Goal: Task Accomplishment & Management: Complete application form

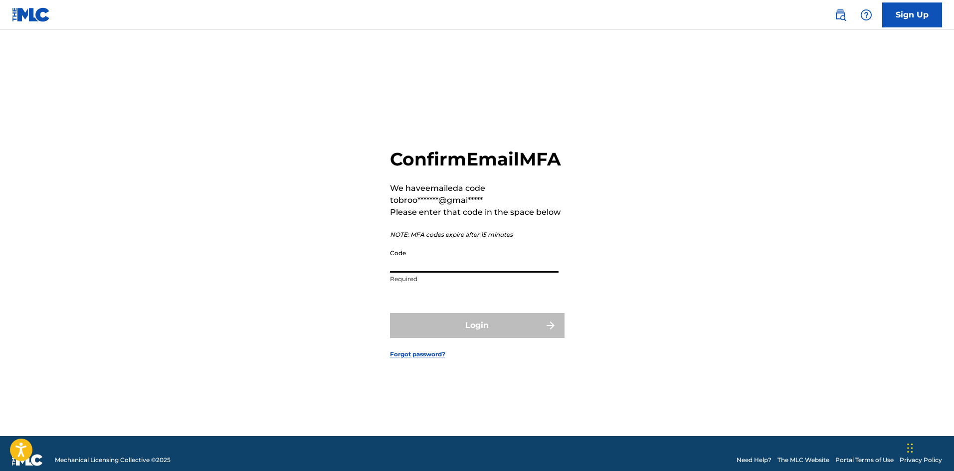
paste input "471624"
type input "471624"
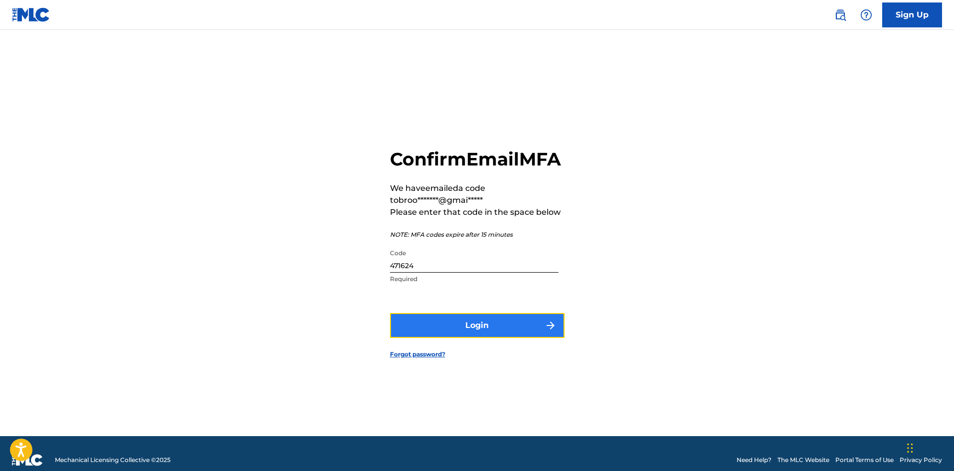
click at [510, 336] on button "Login" at bounding box center [477, 325] width 174 height 25
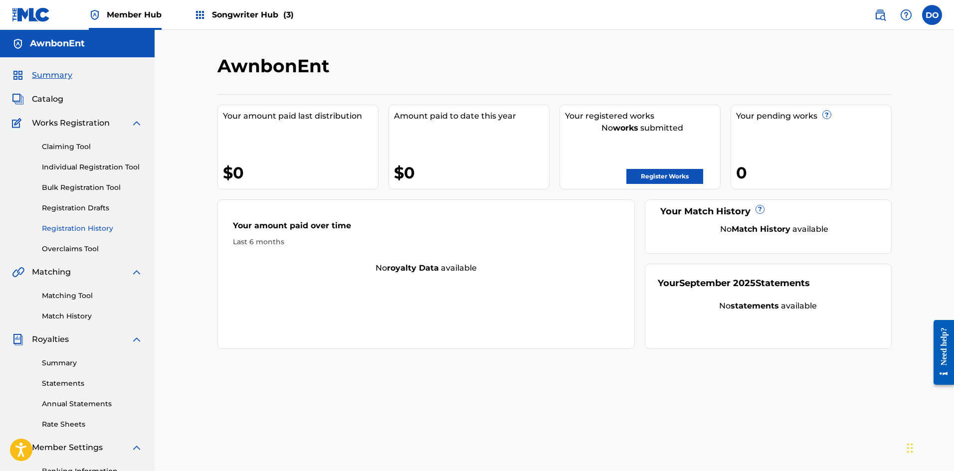
click at [72, 231] on link "Registration History" at bounding box center [92, 228] width 101 height 10
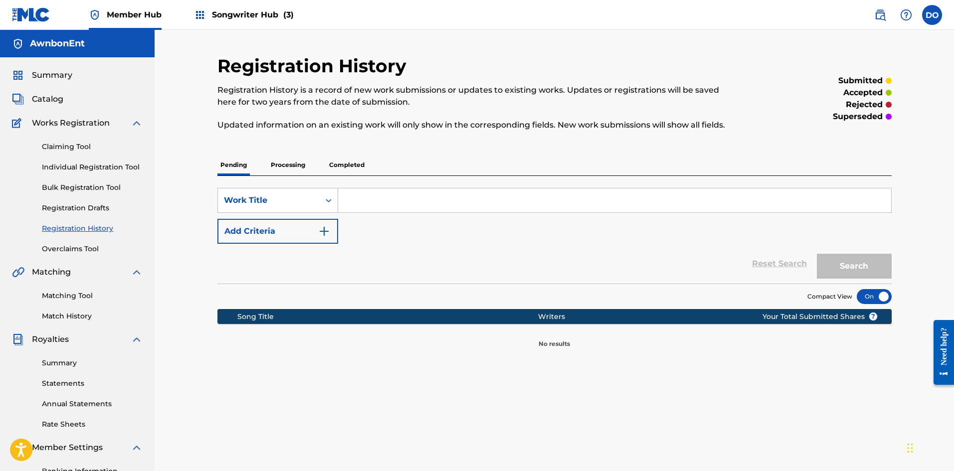
click at [69, 215] on div "Claiming Tool Individual Registration Tool Bulk Registration Tool Registration …" at bounding box center [77, 191] width 131 height 125
click at [72, 210] on link "Registration Drafts" at bounding box center [92, 208] width 101 height 10
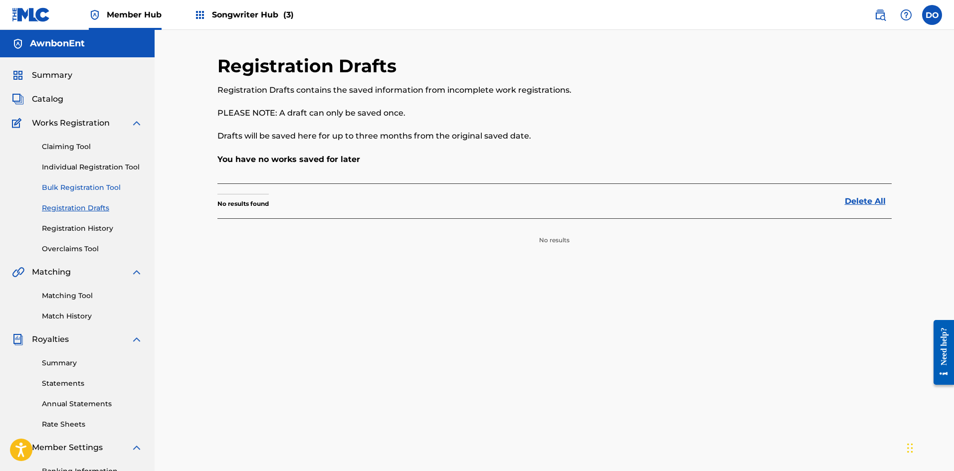
click at [71, 186] on link "Bulk Registration Tool" at bounding box center [92, 187] width 101 height 10
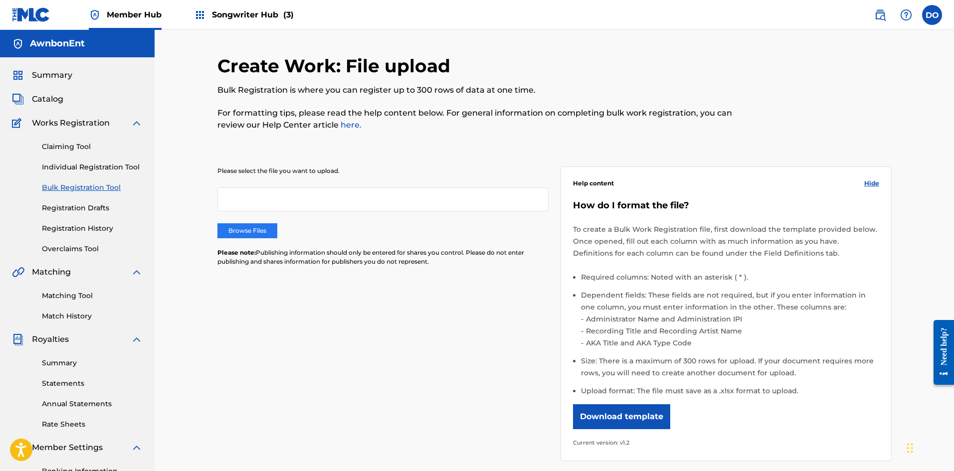
click at [252, 230] on label "Browse Files" at bounding box center [247, 230] width 60 height 15
click at [0, 0] on input "Browse Files" at bounding box center [0, 0] width 0 height 0
click at [82, 168] on link "Individual Registration Tool" at bounding box center [92, 167] width 101 height 10
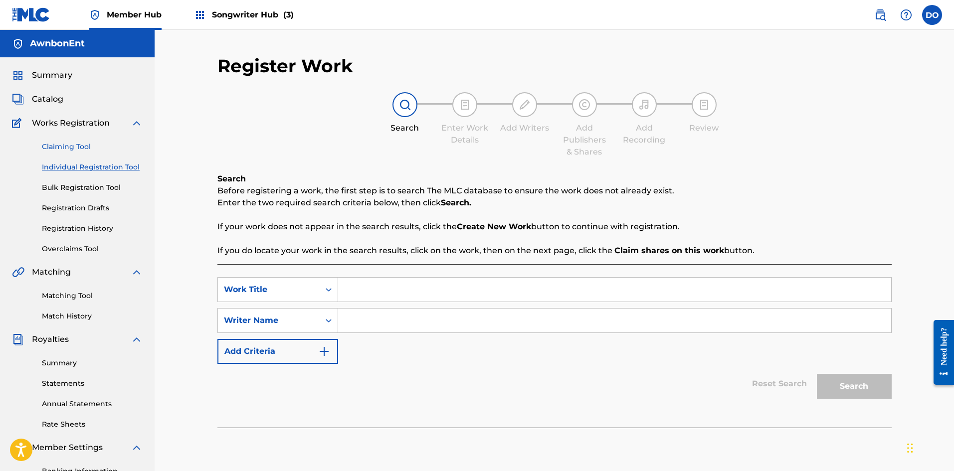
click at [69, 148] on link "Claiming Tool" at bounding box center [92, 147] width 101 height 10
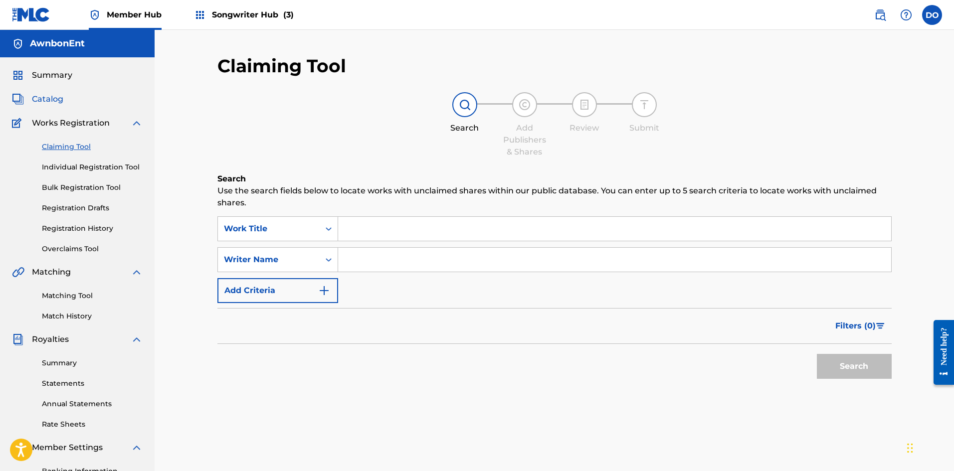
click at [50, 99] on span "Catalog" at bounding box center [47, 99] width 31 height 12
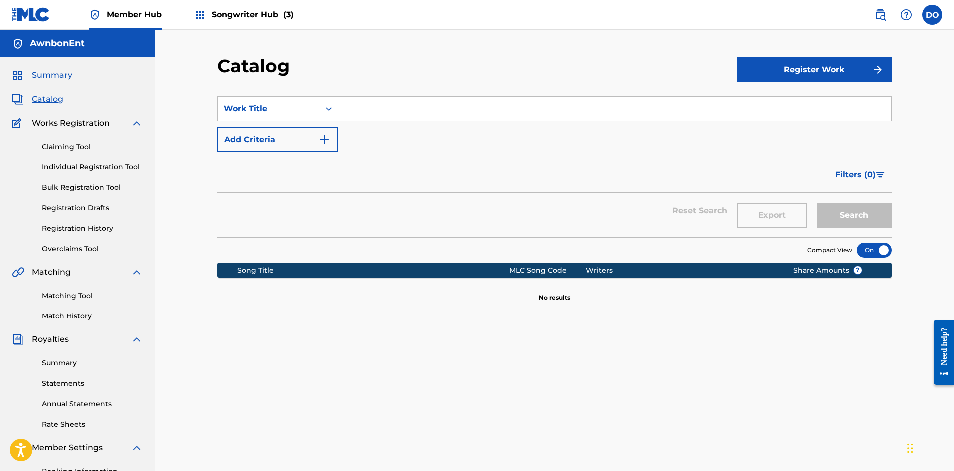
click at [52, 80] on span "Summary" at bounding box center [52, 75] width 40 height 12
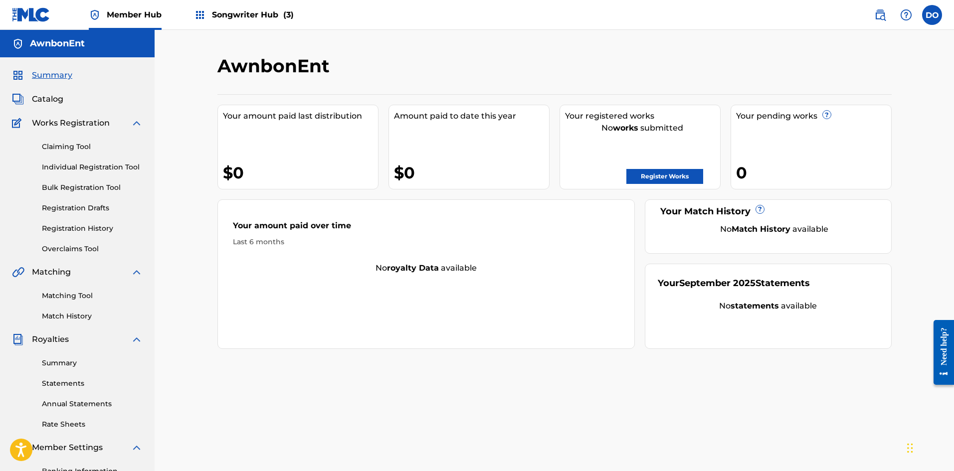
click at [250, 19] on span "Songwriter Hub (3)" at bounding box center [253, 14] width 82 height 11
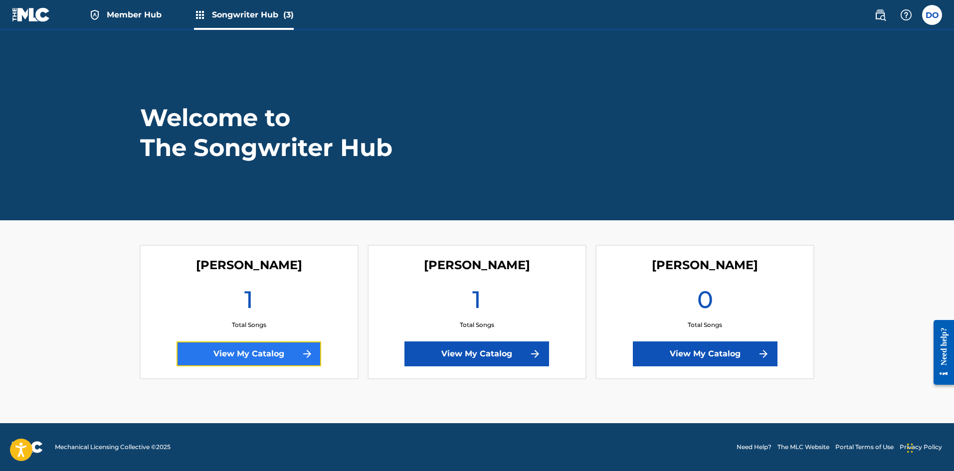
click at [297, 353] on link "View My Catalog" at bounding box center [248, 354] width 145 height 25
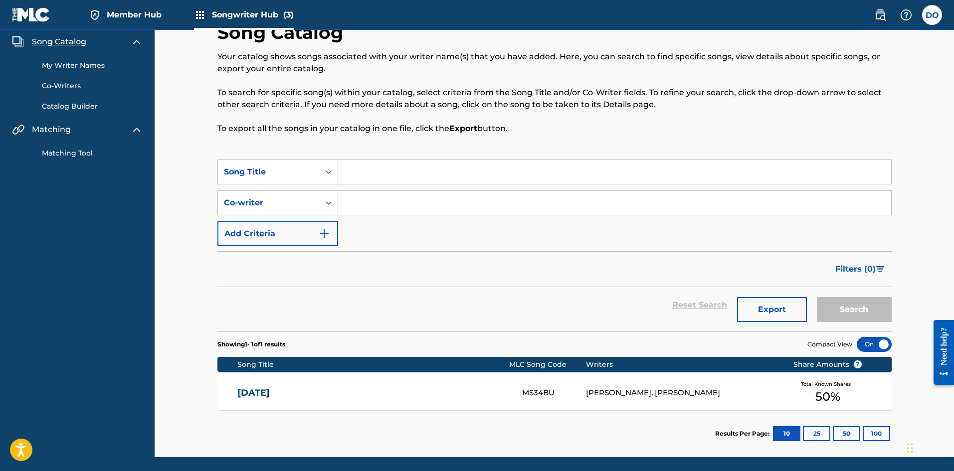
scroll to position [50, 0]
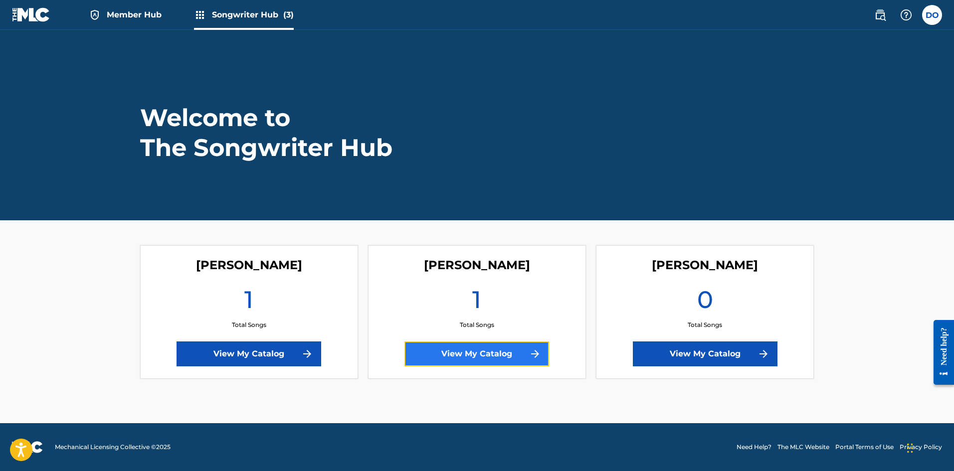
click at [453, 351] on link "View My Catalog" at bounding box center [476, 354] width 145 height 25
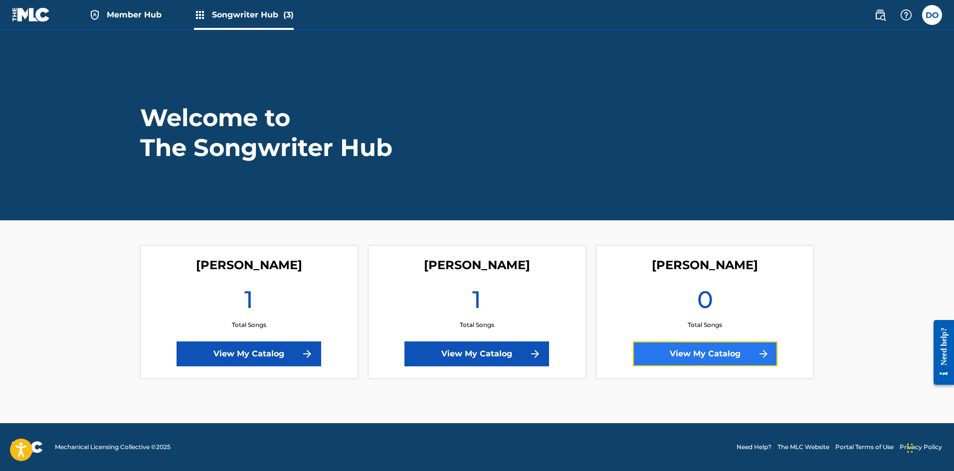
click at [671, 347] on link "View My Catalog" at bounding box center [705, 354] width 145 height 25
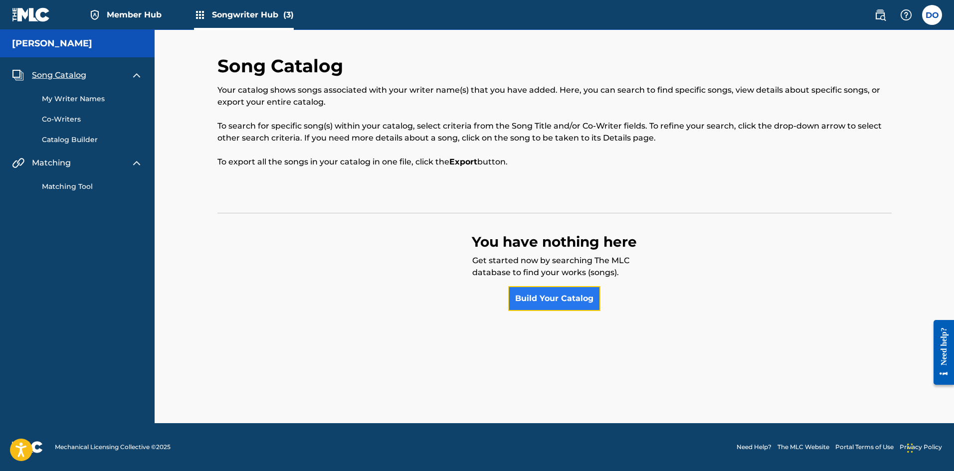
click at [536, 294] on link "Build Your Catalog" at bounding box center [554, 298] width 92 height 25
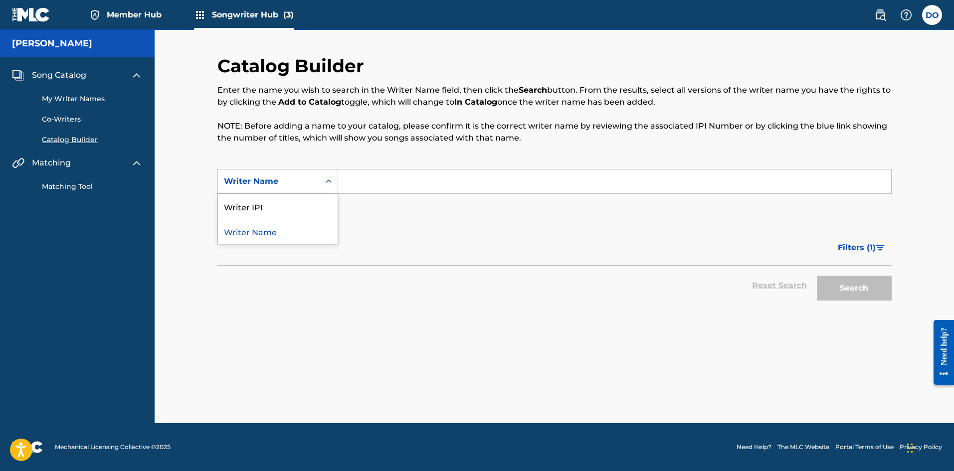
click at [326, 182] on icon "Search Form" at bounding box center [329, 181] width 10 height 10
click at [326, 183] on icon "Search Form" at bounding box center [329, 181] width 10 height 10
click at [316, 199] on div "Writer IPI" at bounding box center [278, 206] width 120 height 25
click at [362, 181] on input "Search Form" at bounding box center [614, 182] width 553 height 24
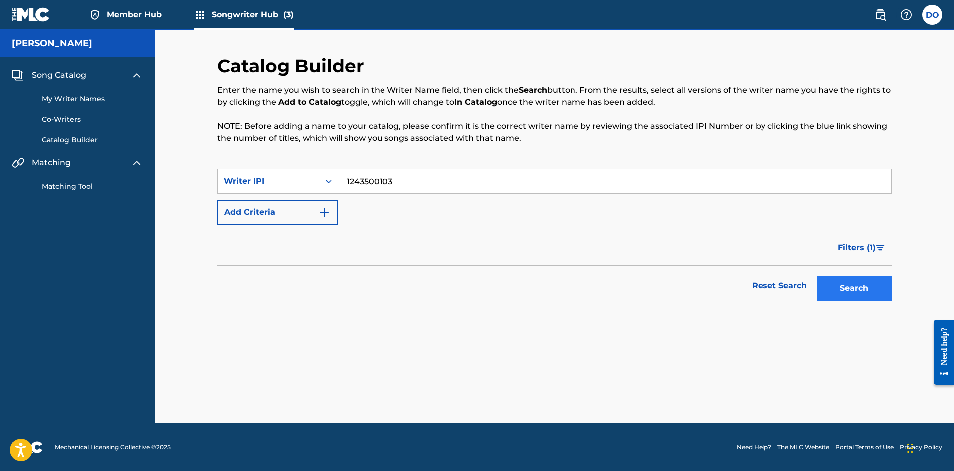
type input "1243500103"
click at [828, 284] on button "Search" at bounding box center [854, 288] width 75 height 25
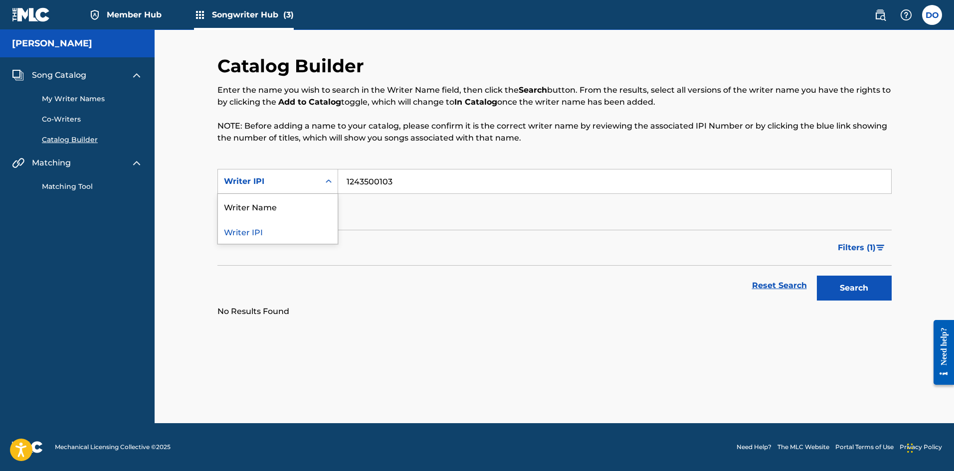
click at [329, 180] on icon "Search Form" at bounding box center [329, 180] width 6 height 3
click at [313, 201] on div "Writer Name" at bounding box center [278, 206] width 120 height 25
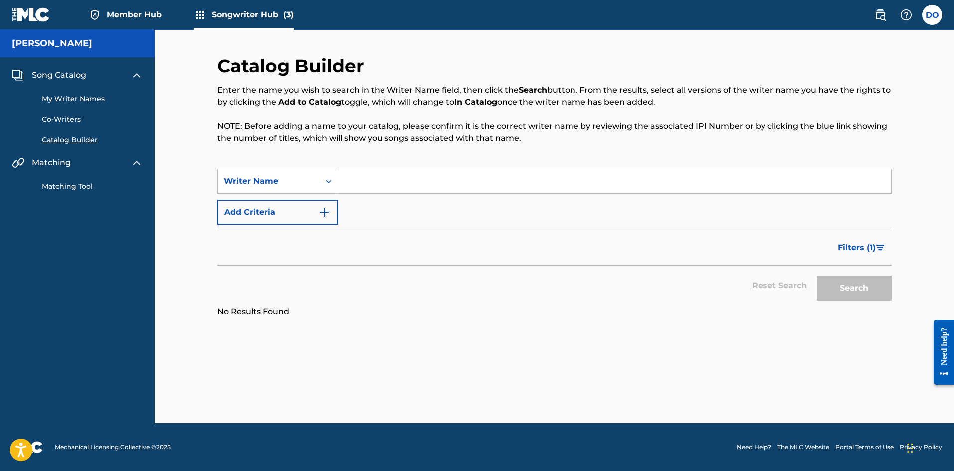
click at [383, 180] on input "Search Form" at bounding box center [614, 182] width 553 height 24
type input "[PERSON_NAME]"
click at [847, 295] on button "Search" at bounding box center [854, 288] width 75 height 25
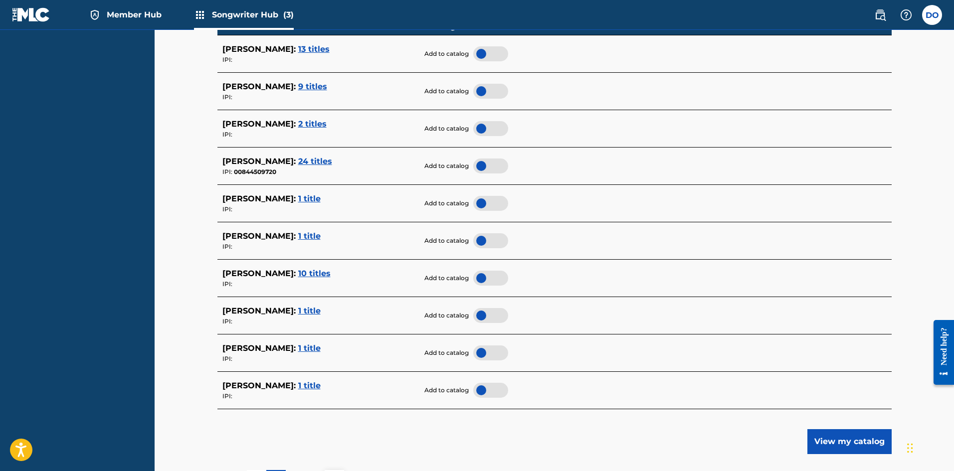
scroll to position [349, 0]
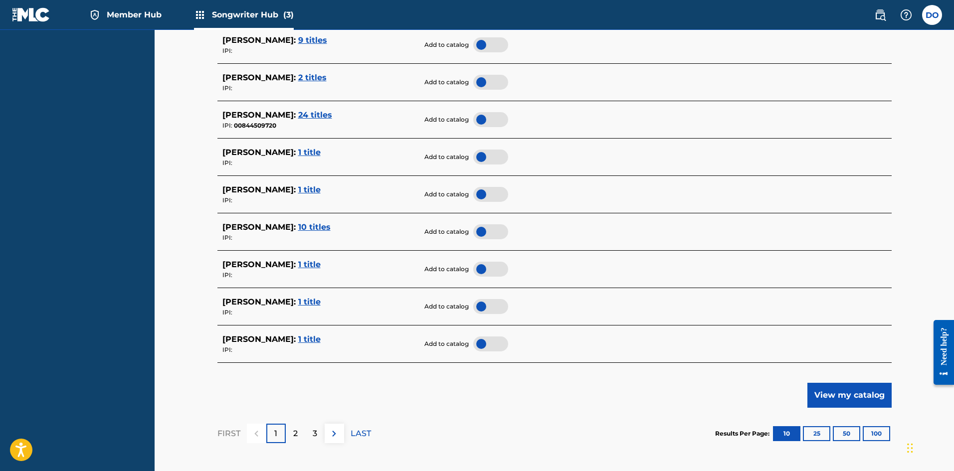
click at [298, 337] on span "1 title" at bounding box center [309, 339] width 22 height 9
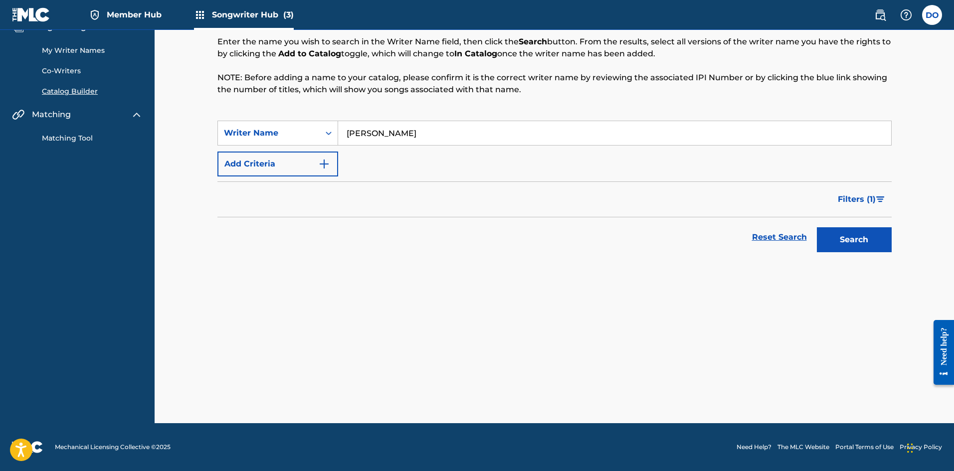
scroll to position [48, 0]
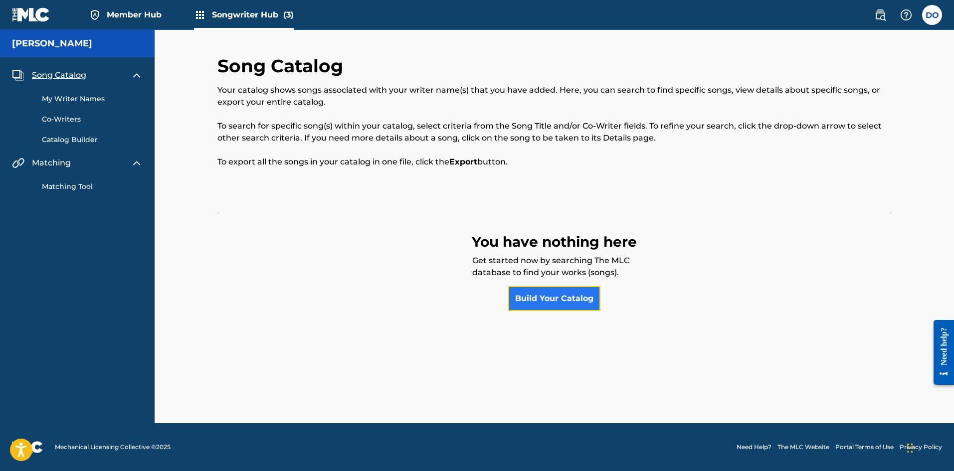
click at [537, 302] on link "Build Your Catalog" at bounding box center [554, 298] width 92 height 25
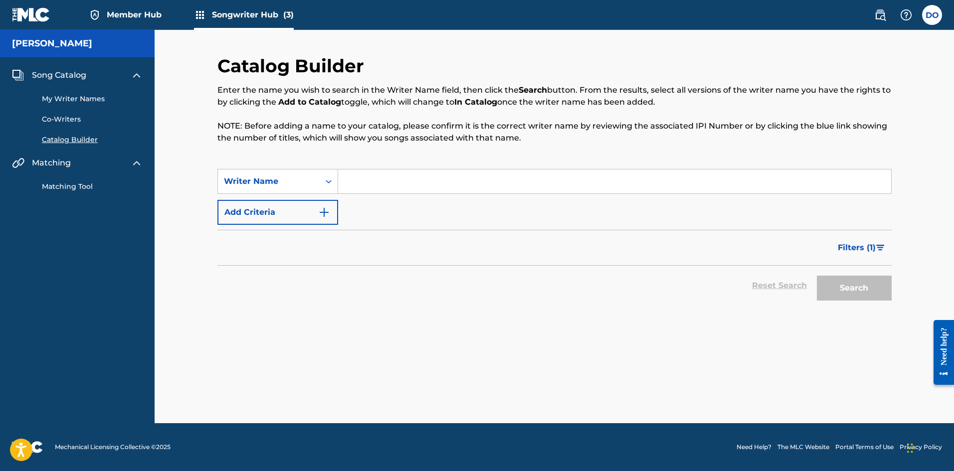
click at [372, 173] on input "Search Form" at bounding box center [614, 182] width 553 height 24
type input "[PERSON_NAME]"
click at [853, 287] on button "Search" at bounding box center [854, 288] width 75 height 25
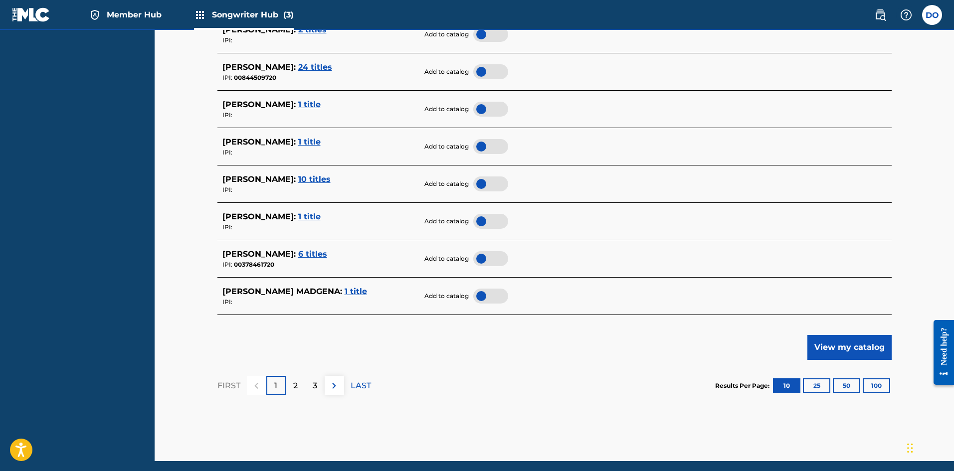
scroll to position [399, 0]
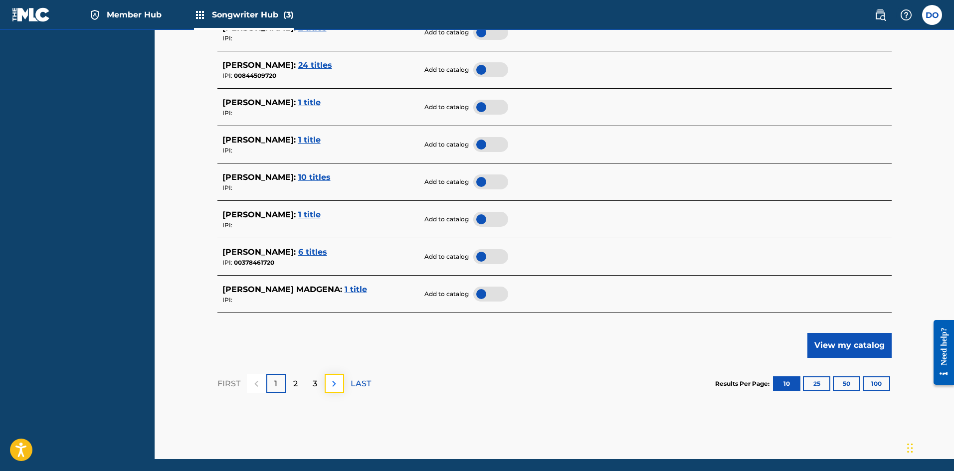
click at [333, 388] on img at bounding box center [334, 384] width 12 height 12
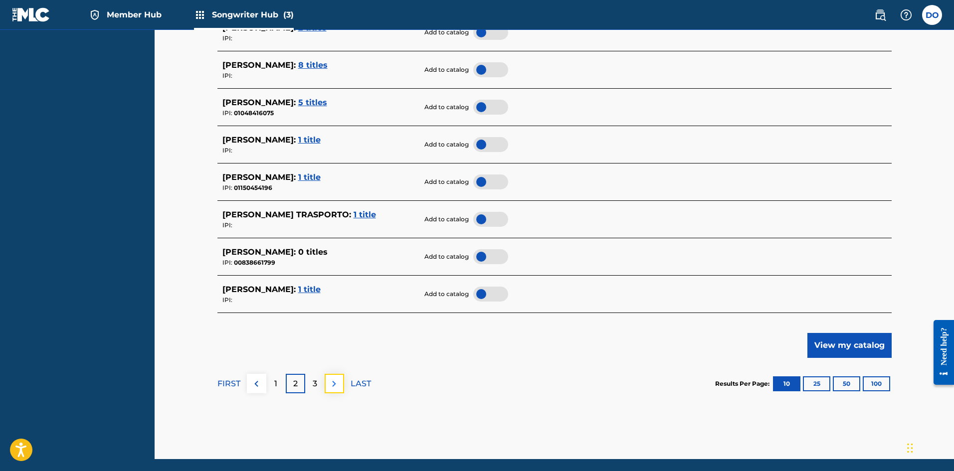
click at [336, 388] on img at bounding box center [334, 384] width 12 height 12
click at [333, 385] on img at bounding box center [334, 384] width 12 height 12
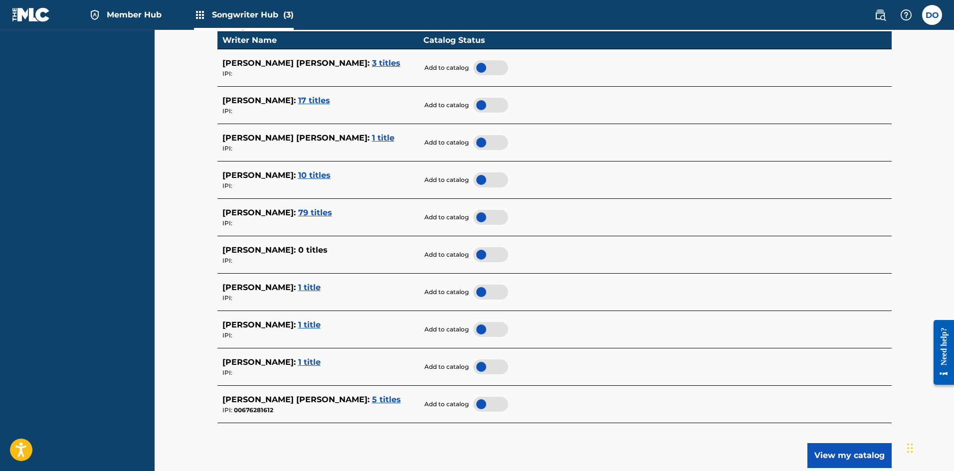
scroll to position [299, 0]
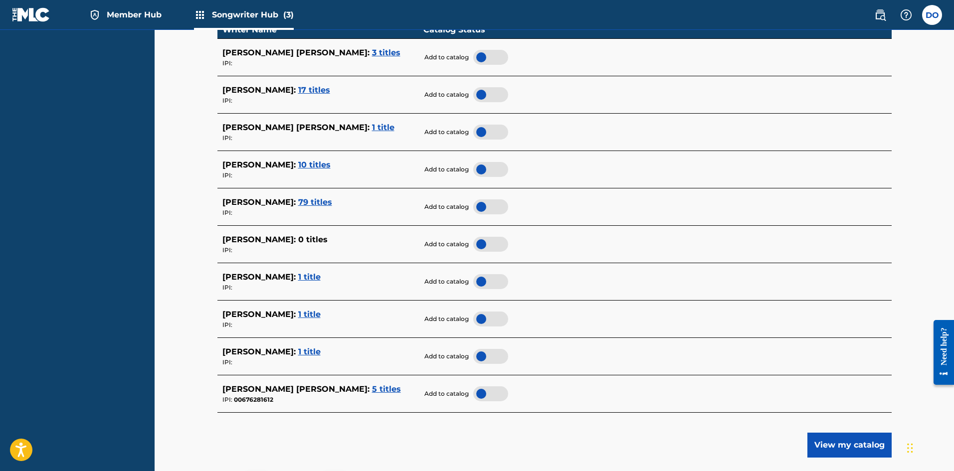
click at [298, 274] on span "1 title" at bounding box center [309, 276] width 22 height 9
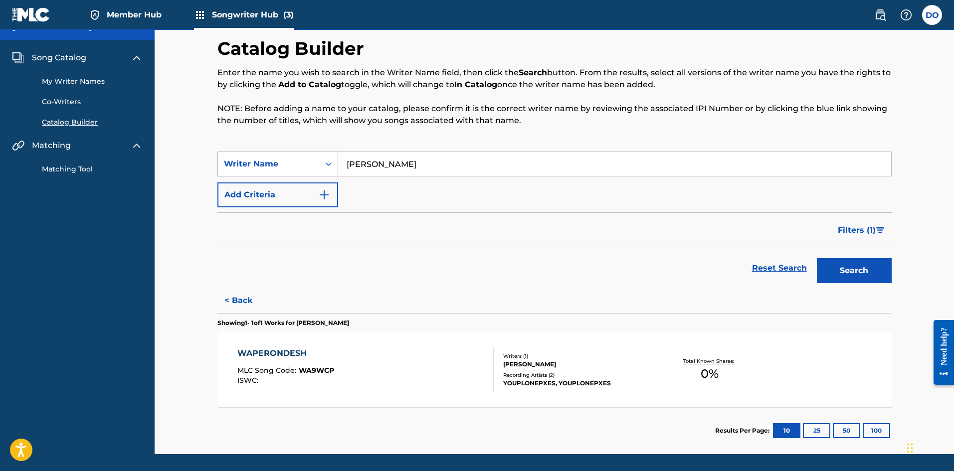
scroll to position [0, 0]
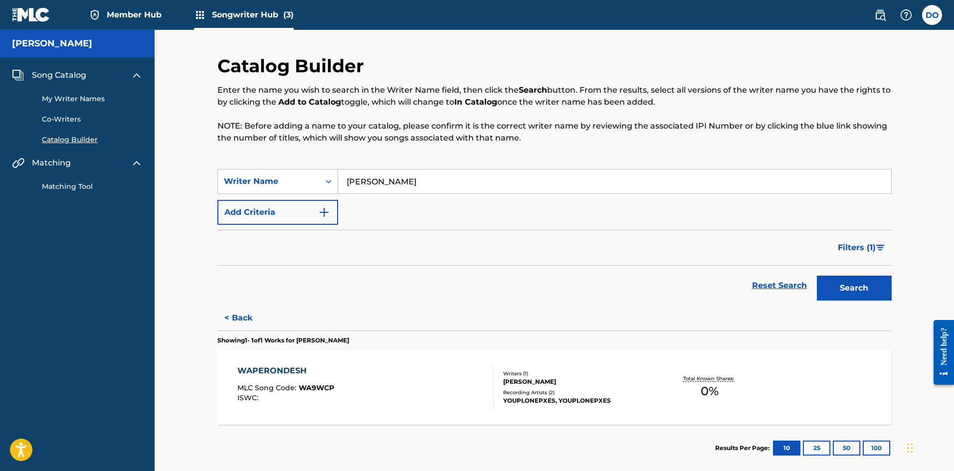
click at [70, 186] on link "Matching Tool" at bounding box center [92, 186] width 101 height 10
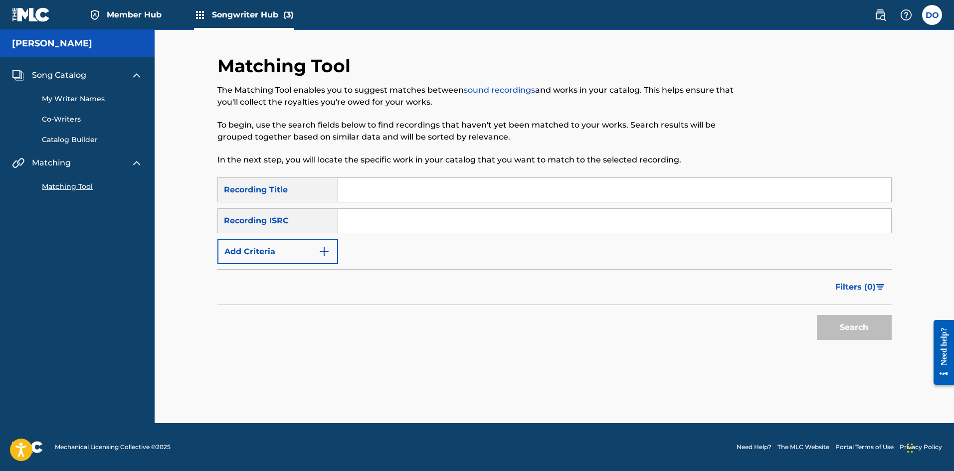
click at [374, 194] on input "Search Form" at bounding box center [614, 190] width 553 height 24
type input "[GEOGRAPHIC_DATA]"
click at [869, 325] on button "Search" at bounding box center [854, 327] width 75 height 25
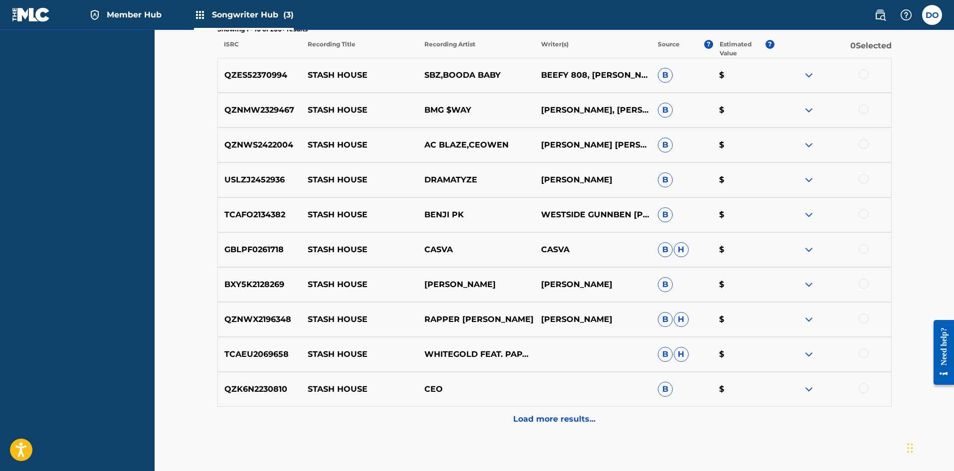
scroll to position [335, 0]
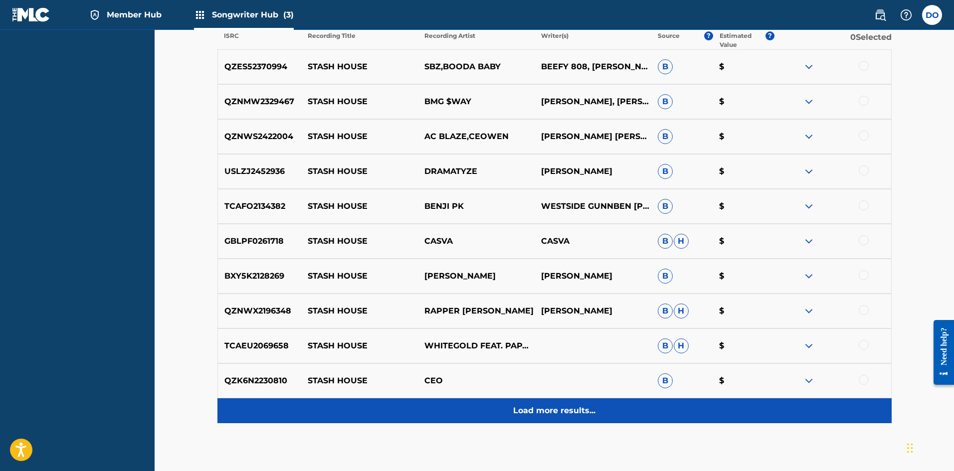
click at [557, 407] on p "Load more results..." at bounding box center [554, 411] width 82 height 12
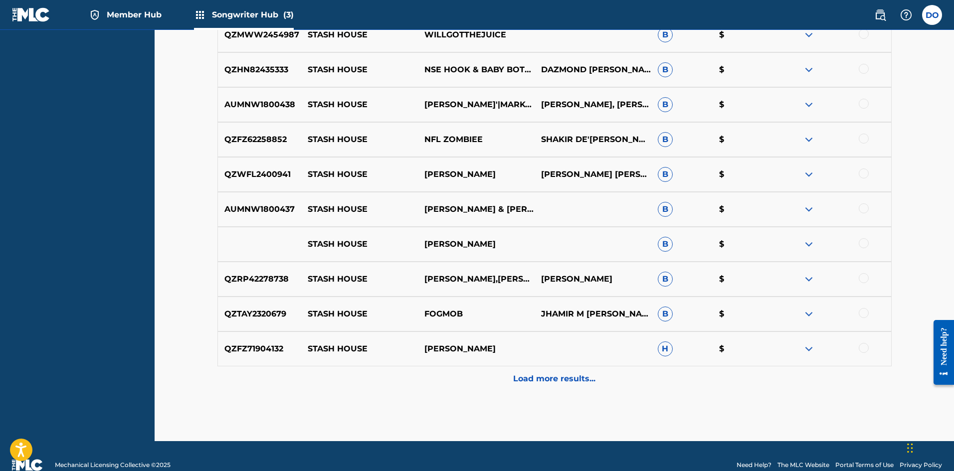
scroll to position [733, 0]
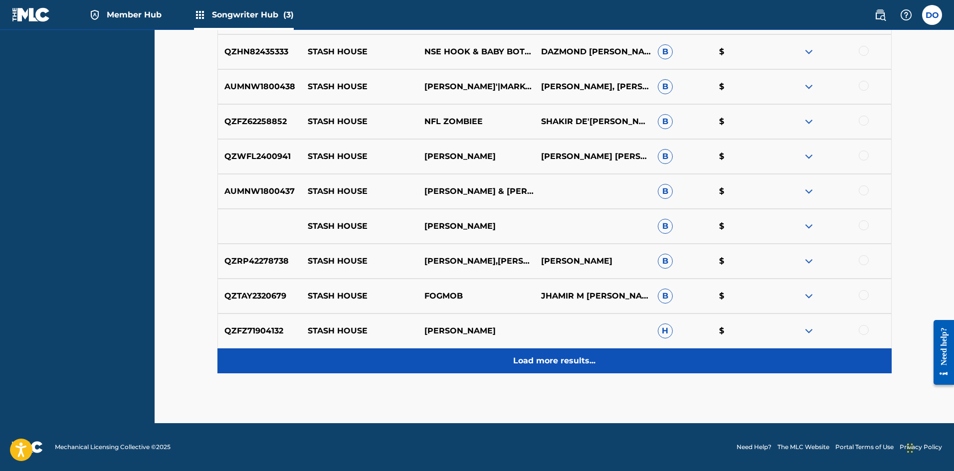
click at [548, 363] on p "Load more results..." at bounding box center [554, 361] width 82 height 12
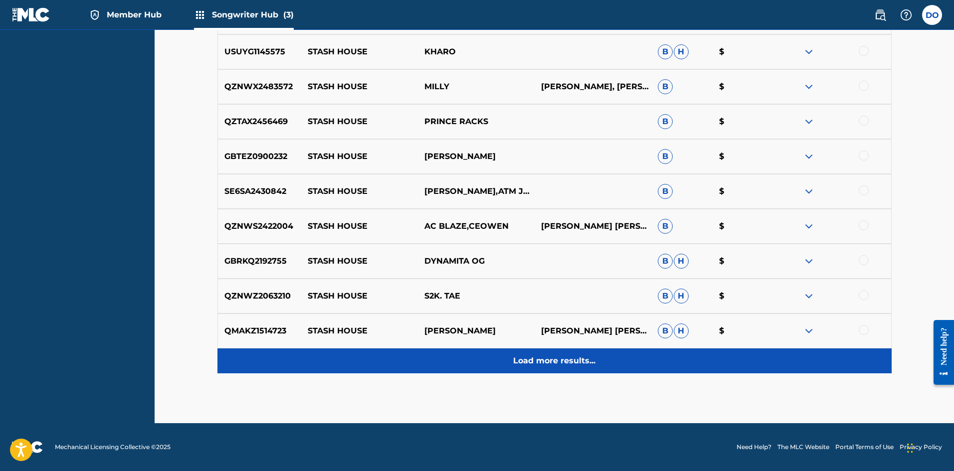
click at [549, 357] on p "Load more results..." at bounding box center [554, 361] width 82 height 12
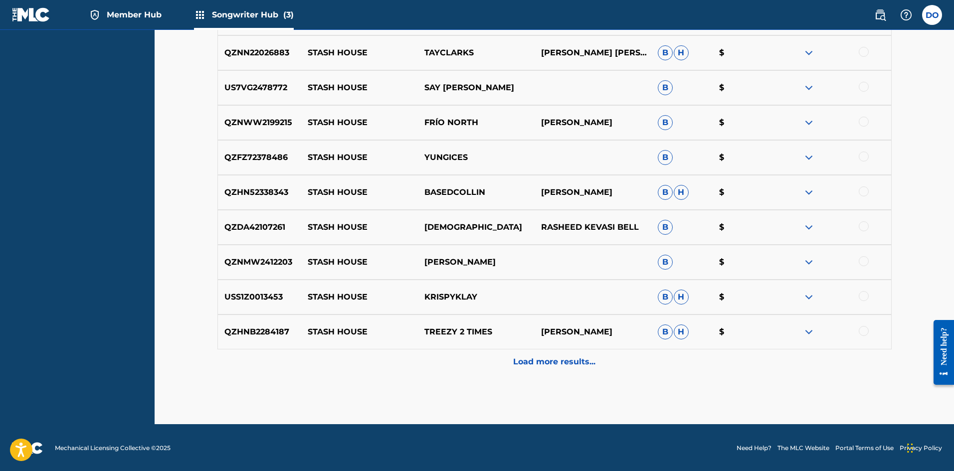
scroll to position [1431, 0]
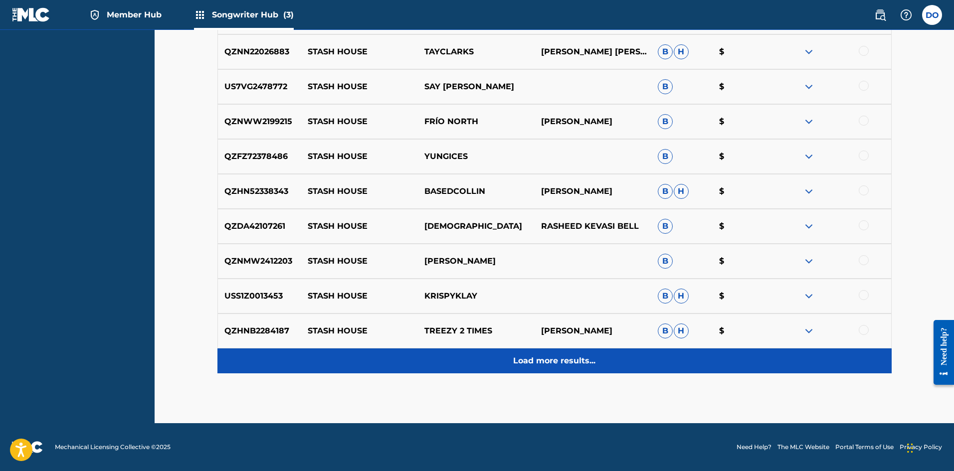
click at [555, 360] on p "Load more results..." at bounding box center [554, 361] width 82 height 12
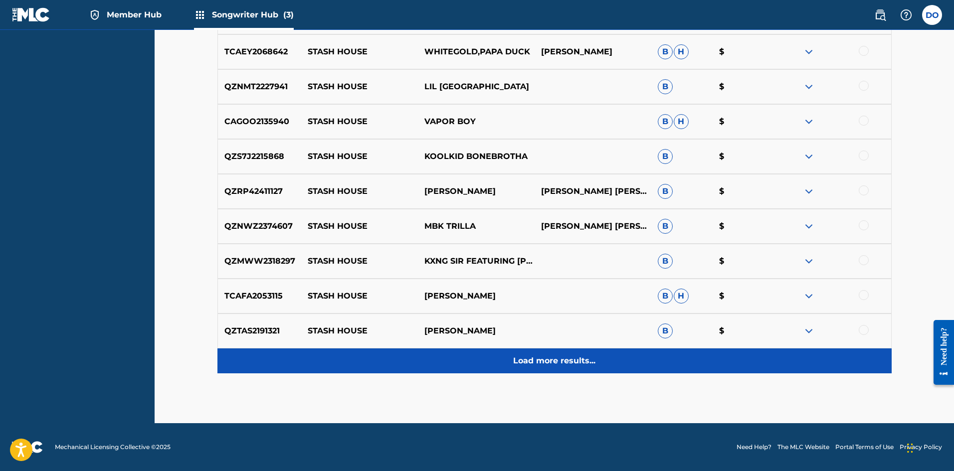
click at [555, 371] on div "Load more results..." at bounding box center [554, 360] width 674 height 25
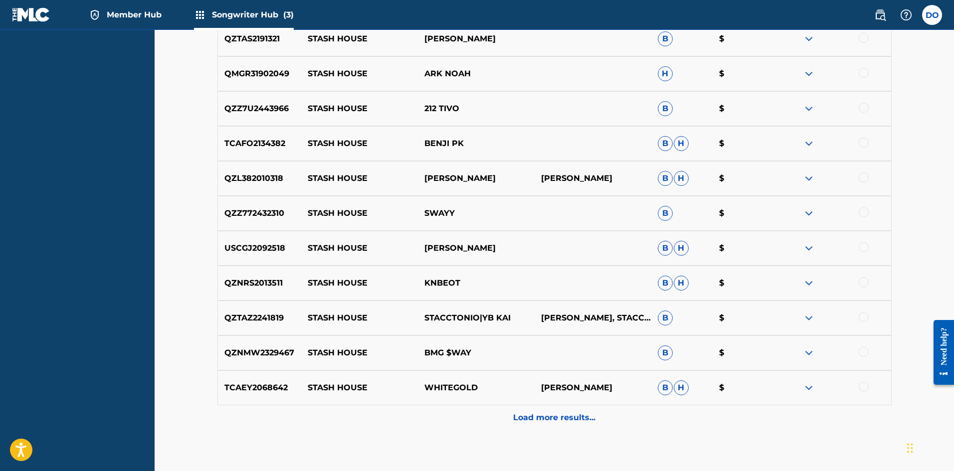
scroll to position [2129, 0]
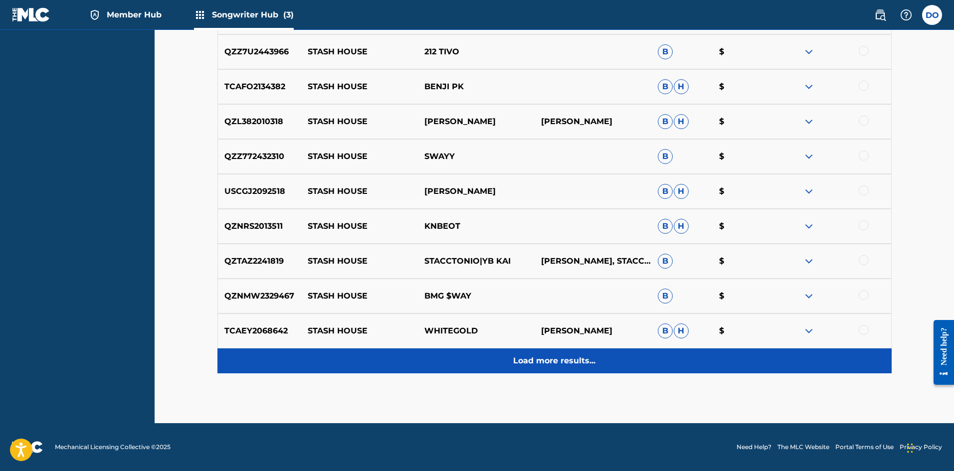
click at [561, 366] on p "Load more results..." at bounding box center [554, 361] width 82 height 12
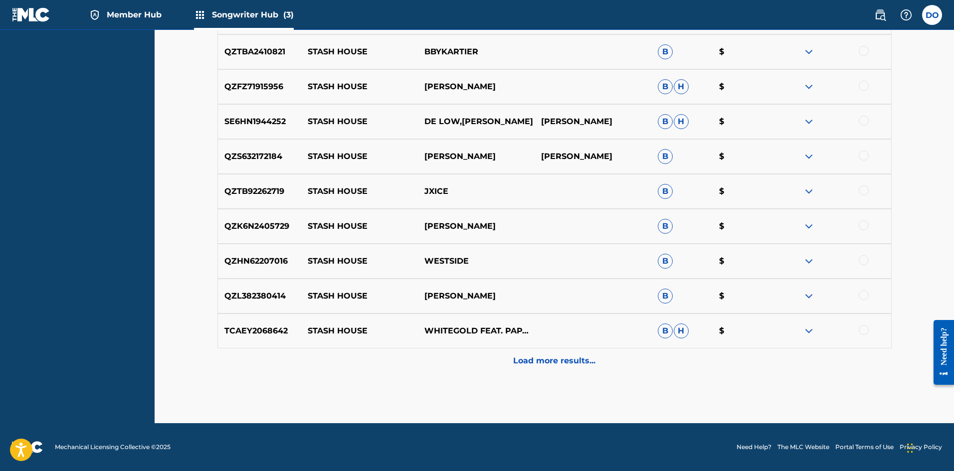
click at [561, 366] on p "Load more results..." at bounding box center [554, 361] width 82 height 12
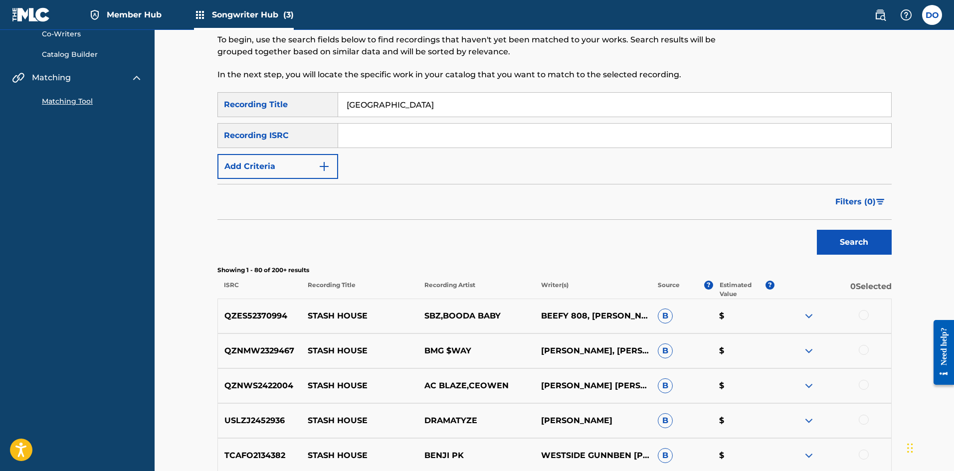
scroll to position [0, 0]
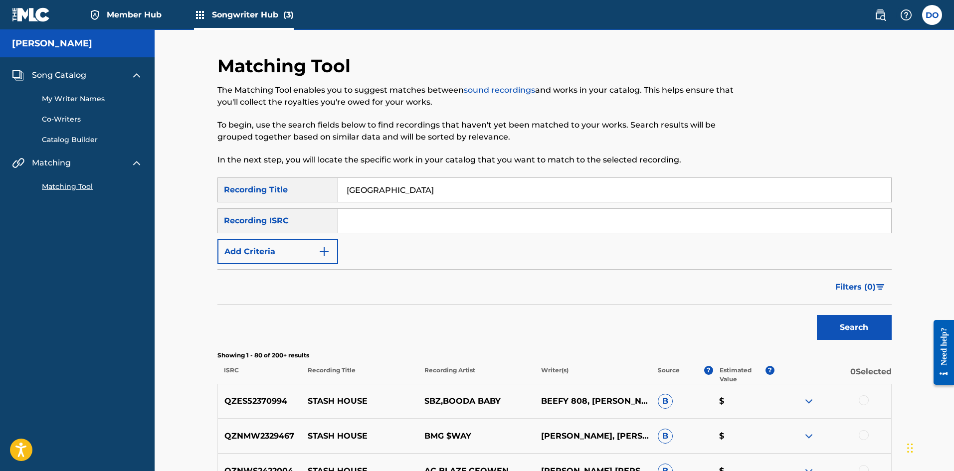
paste input "QZWFG2459221"
type input "QZWFG2459221"
click at [863, 320] on button "Search" at bounding box center [854, 327] width 75 height 25
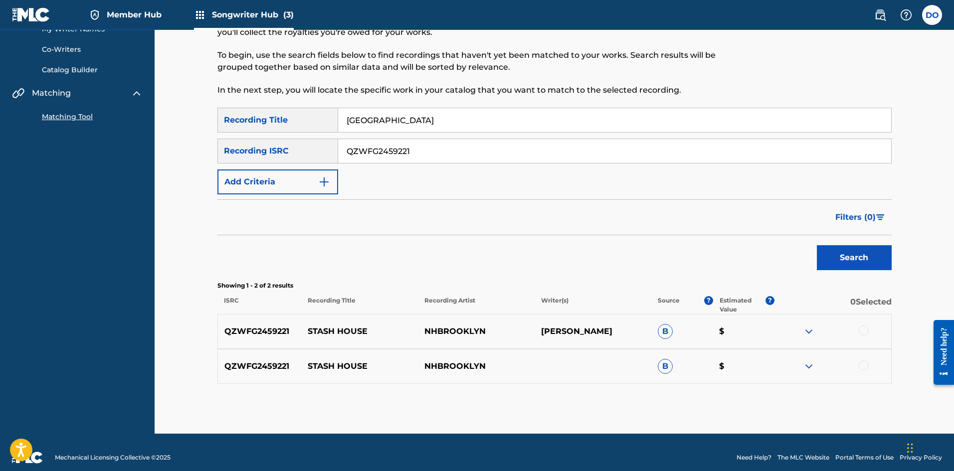
scroll to position [80, 0]
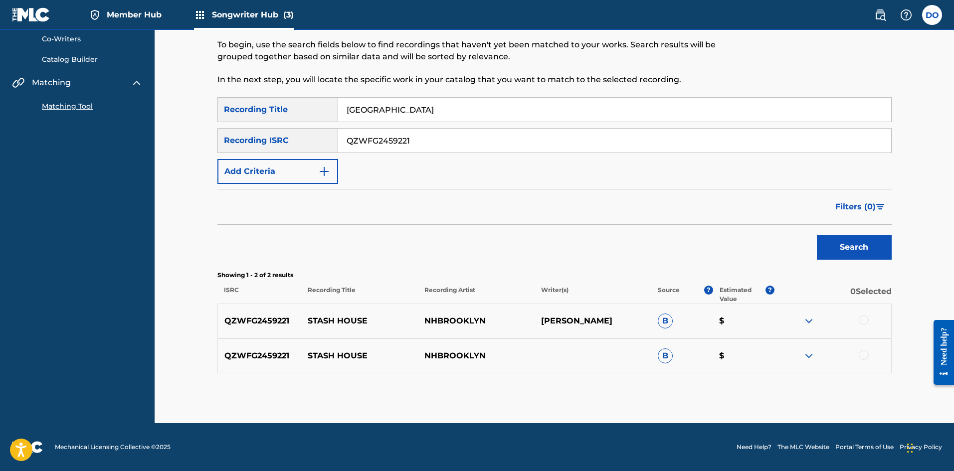
click at [868, 318] on div at bounding box center [832, 321] width 117 height 12
click at [866, 325] on div at bounding box center [832, 321] width 117 height 12
click at [864, 323] on div at bounding box center [864, 320] width 10 height 10
click at [867, 357] on div at bounding box center [864, 355] width 10 height 10
click at [691, 388] on button "Match 2 Groups" at bounding box center [701, 389] width 110 height 25
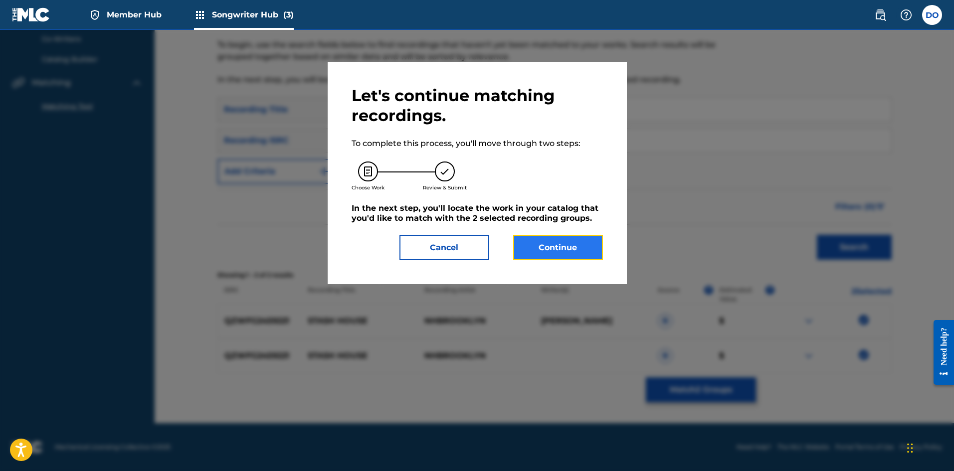
click at [544, 240] on button "Continue" at bounding box center [558, 247] width 90 height 25
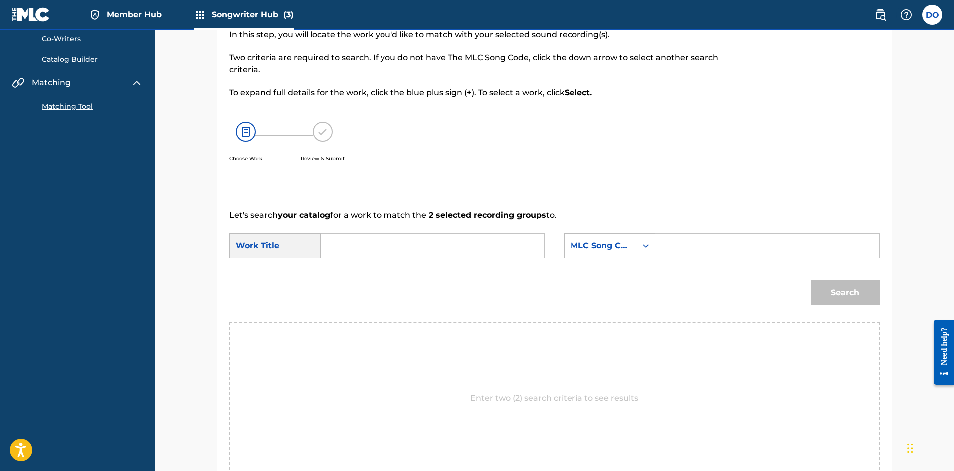
scroll to position [30, 0]
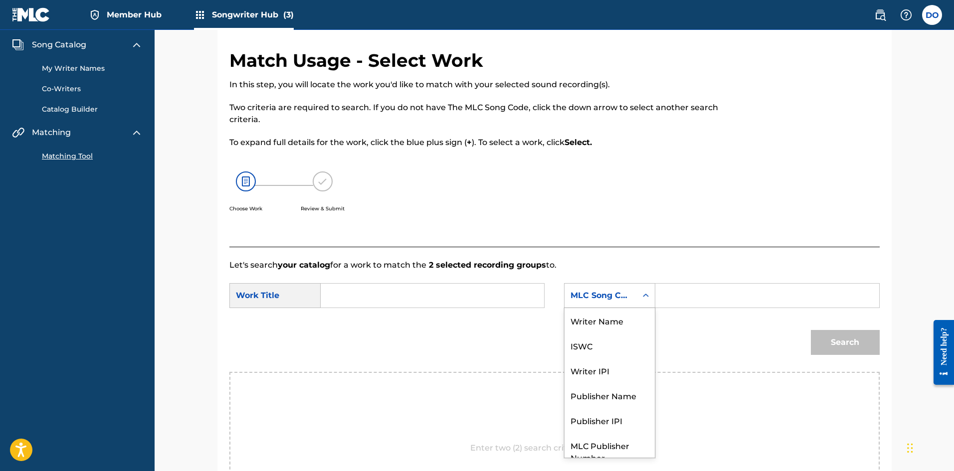
click at [651, 296] on div "Search Form" at bounding box center [646, 296] width 18 height 18
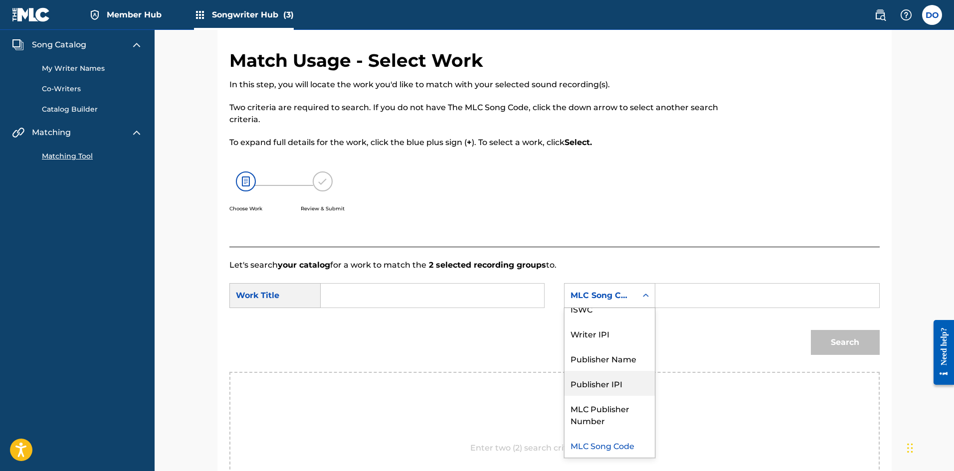
scroll to position [0, 0]
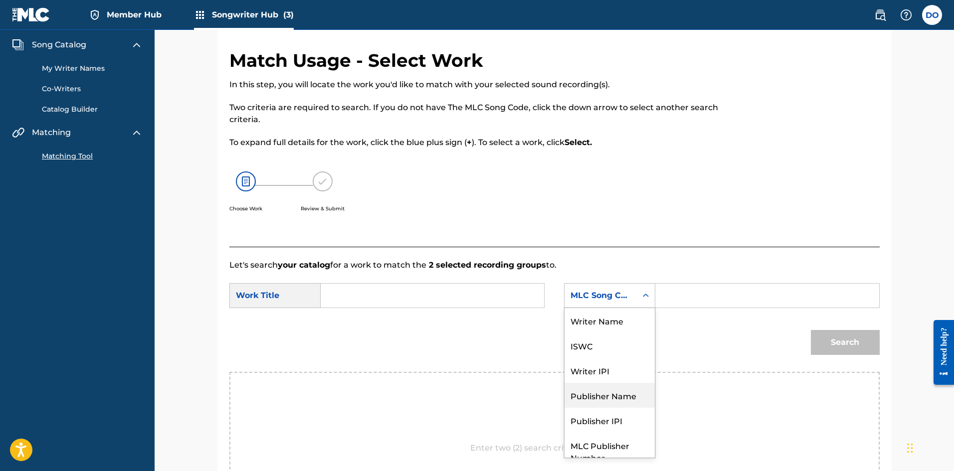
click at [622, 397] on div "Publisher Name" at bounding box center [609, 395] width 90 height 25
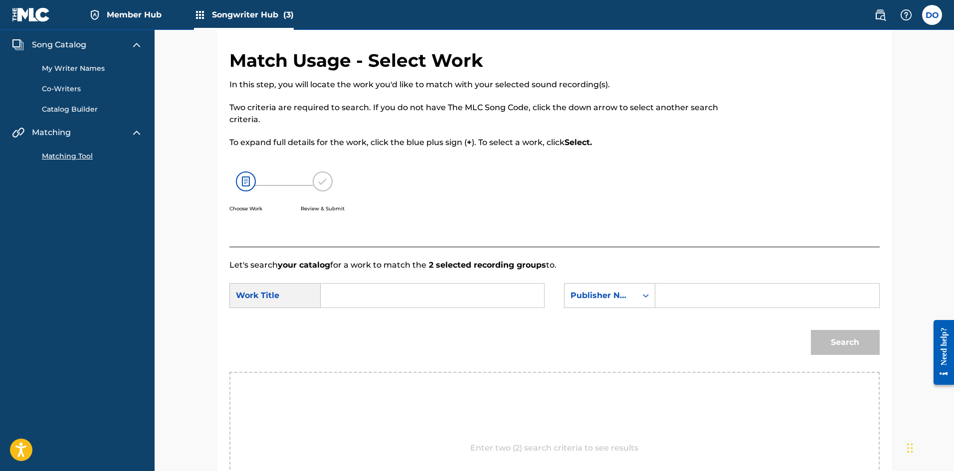
click at [667, 298] on input "Search Form" at bounding box center [767, 296] width 206 height 24
click at [681, 318] on strong "awnbo" at bounding box center [686, 317] width 28 height 9
type input "awnbonent"
click at [419, 295] on input "Search Form" at bounding box center [432, 296] width 206 height 24
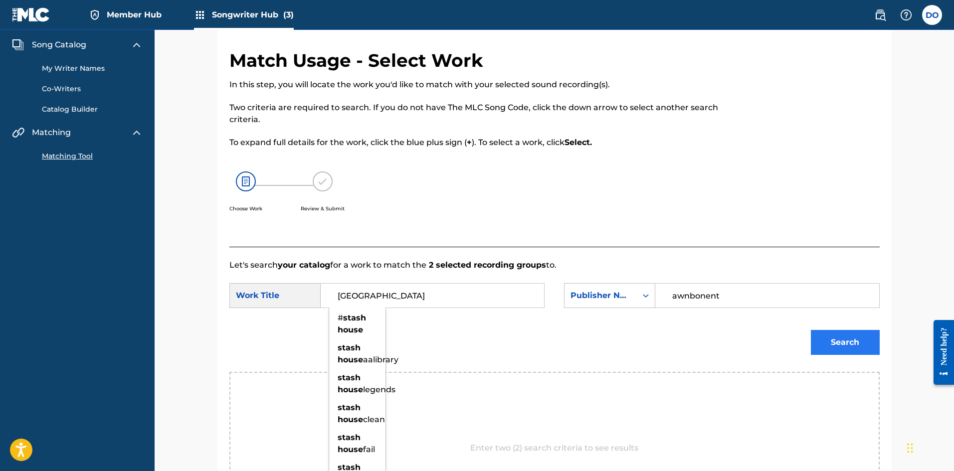
type input "[GEOGRAPHIC_DATA]"
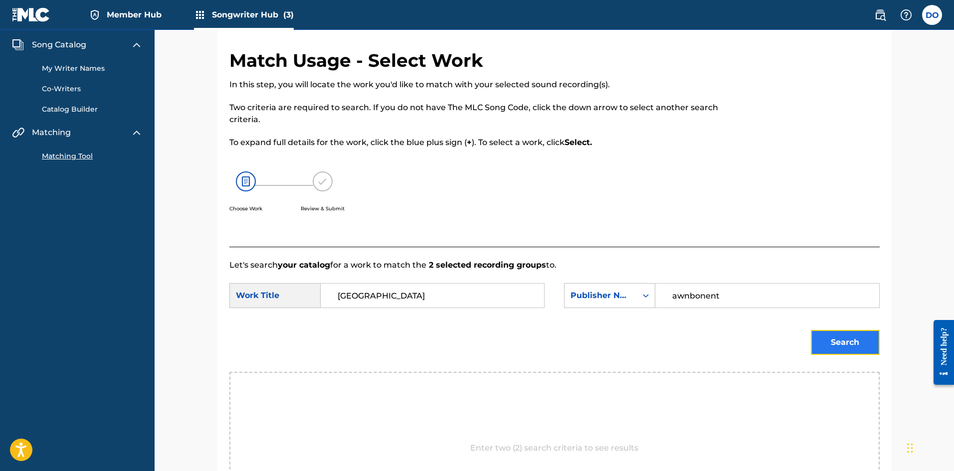
click at [832, 341] on button "Search" at bounding box center [845, 342] width 69 height 25
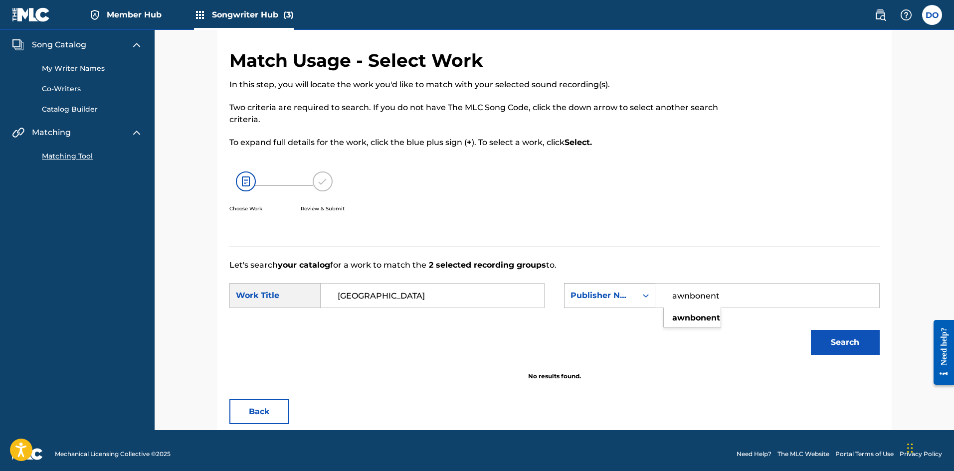
drag, startPoint x: 724, startPoint y: 299, endPoint x: 654, endPoint y: 301, distance: 69.8
click at [654, 301] on div "SearchWithCriteriaeb42fc13-393a-4192-9ce0-0676682185c5 Publisher Name awnbonent…" at bounding box center [721, 295] width 315 height 25
click at [648, 297] on icon "Search Form" at bounding box center [646, 296] width 10 height 10
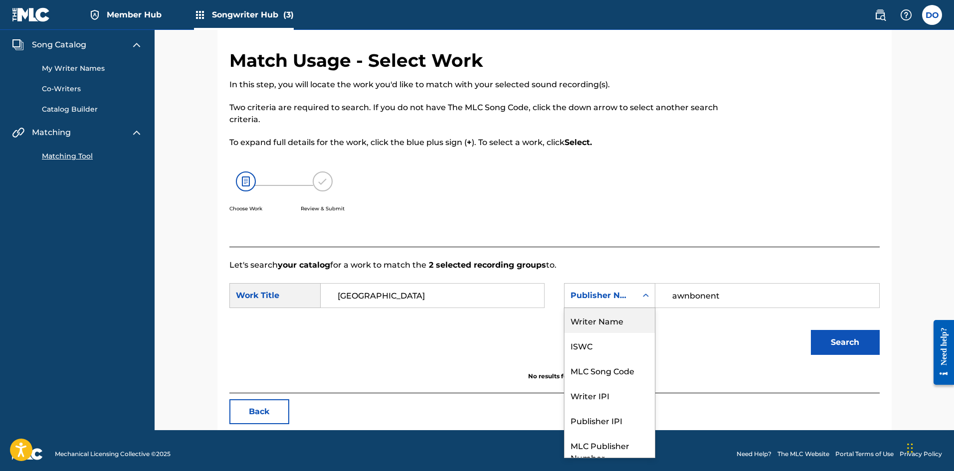
click at [621, 330] on div "Writer Name" at bounding box center [609, 320] width 90 height 25
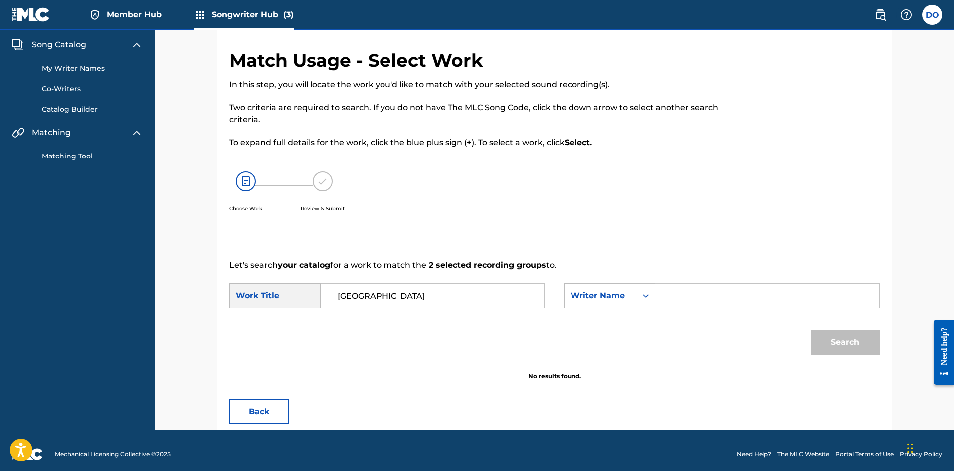
click at [672, 304] on input "Search Form" at bounding box center [767, 296] width 206 height 24
type input "[PERSON_NAME]"
click at [844, 337] on button "Search" at bounding box center [845, 342] width 69 height 25
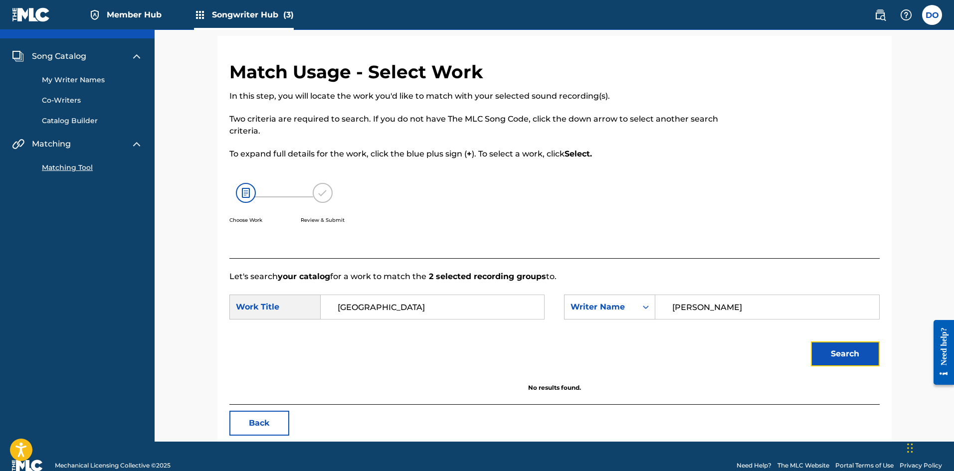
scroll to position [37, 0]
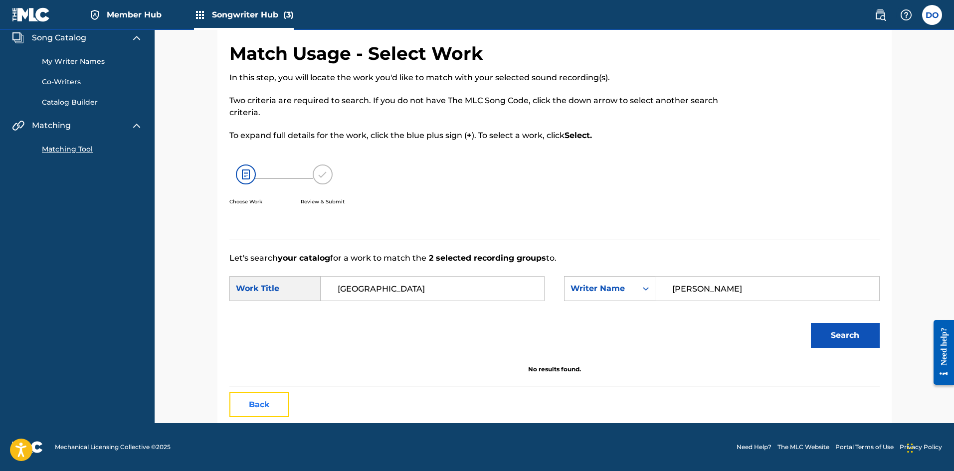
click at [260, 413] on button "Back" at bounding box center [259, 404] width 60 height 25
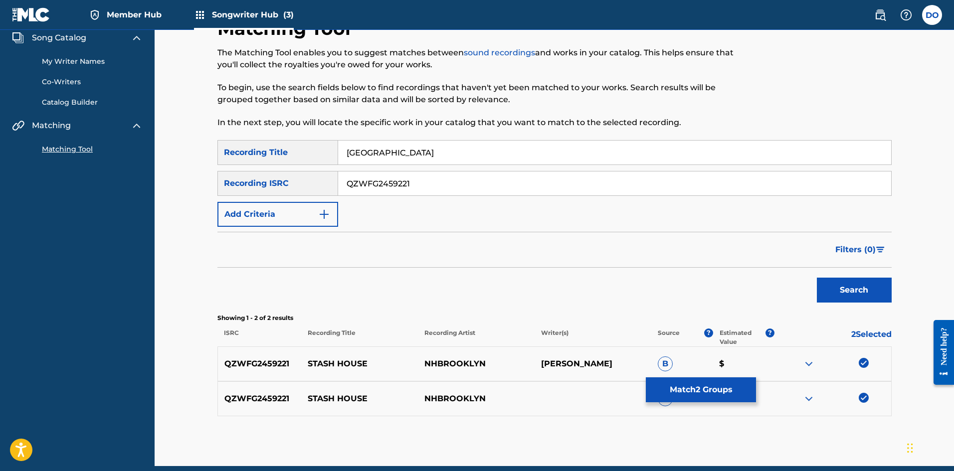
click at [693, 315] on p "Showing 1 - 2 of 2 results" at bounding box center [554, 318] width 674 height 9
click at [868, 399] on img at bounding box center [864, 398] width 10 height 10
click at [866, 364] on img at bounding box center [864, 363] width 10 height 10
click at [811, 363] on img at bounding box center [809, 364] width 12 height 12
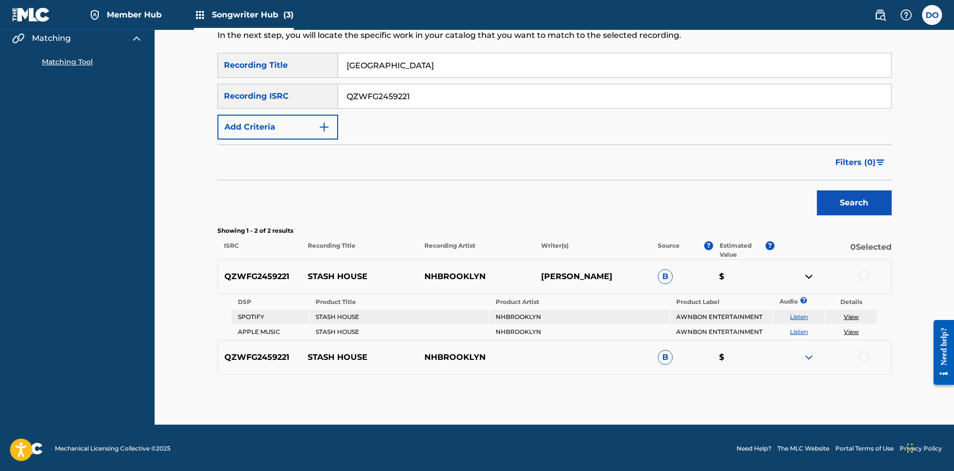
scroll to position [126, 0]
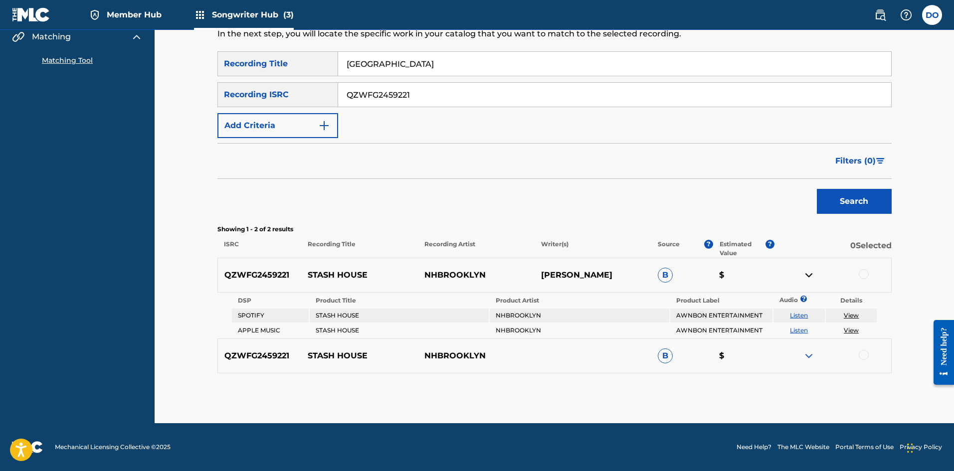
click at [853, 315] on link "View" at bounding box center [851, 315] width 15 height 7
click at [865, 273] on div at bounding box center [864, 274] width 10 height 10
click at [742, 385] on button "Match 1 Group" at bounding box center [701, 389] width 110 height 25
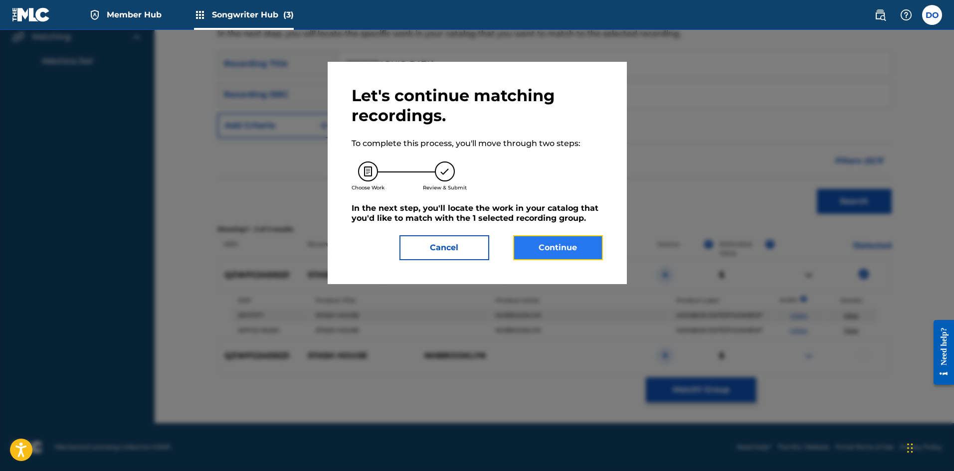
click at [572, 250] on button "Continue" at bounding box center [558, 247] width 90 height 25
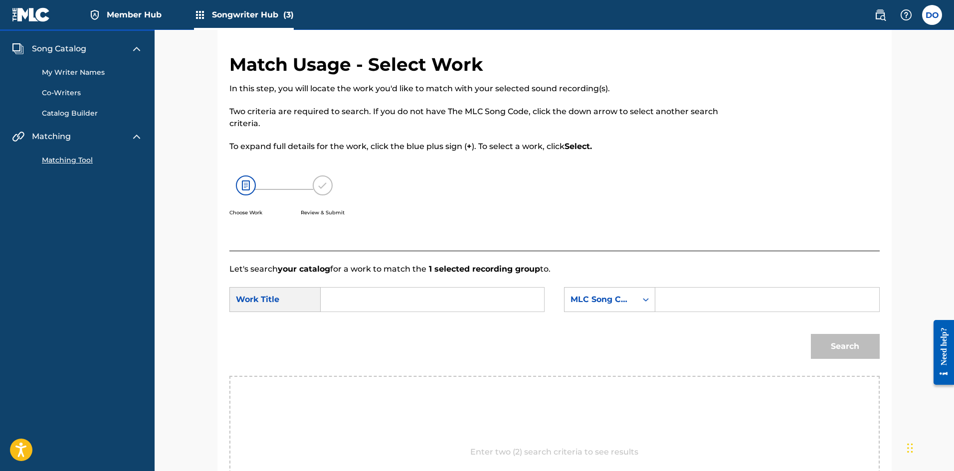
scroll to position [0, 0]
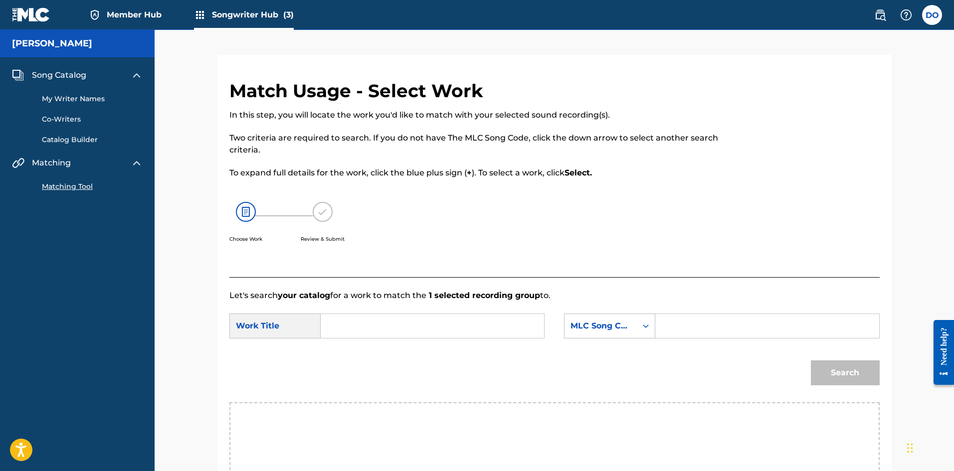
click at [51, 46] on h5 "[PERSON_NAME]" at bounding box center [52, 43] width 80 height 11
click at [60, 76] on span "Song Catalog" at bounding box center [59, 75] width 54 height 12
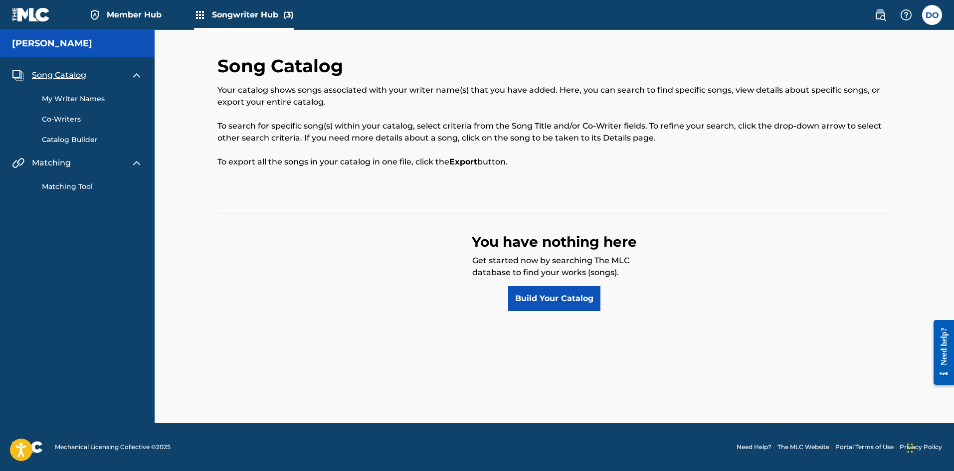
click at [126, 10] on span "Member Hub" at bounding box center [134, 14] width 55 height 11
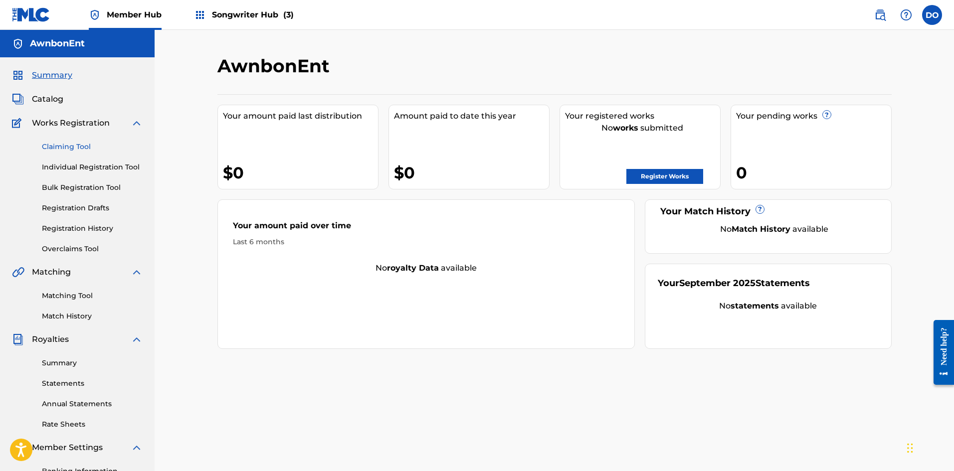
click at [67, 148] on link "Claiming Tool" at bounding box center [92, 147] width 101 height 10
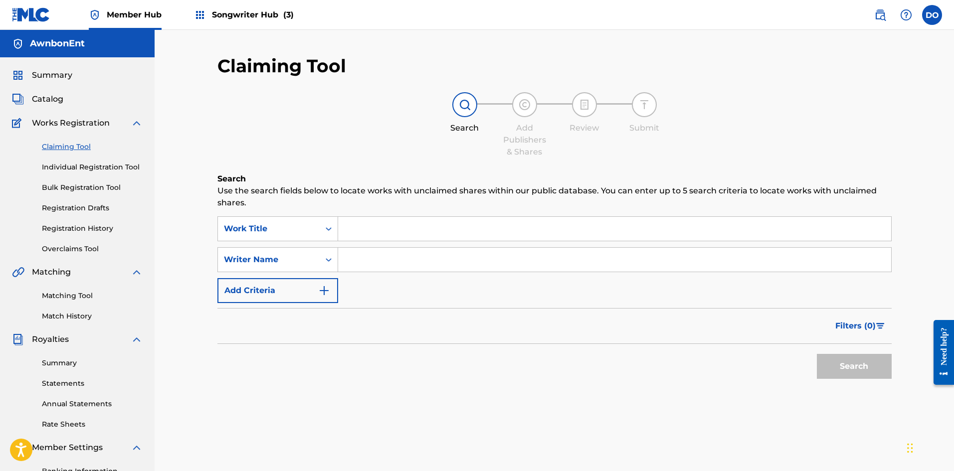
click at [369, 232] on input "Search Form" at bounding box center [614, 229] width 553 height 24
click at [328, 264] on icon "Search Form" at bounding box center [329, 260] width 10 height 10
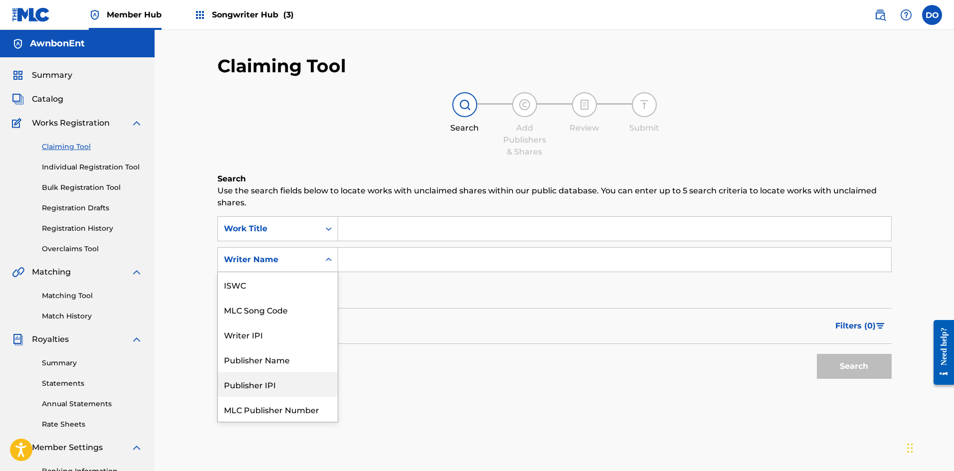
scroll to position [25, 0]
click at [283, 365] on div "Publisher IPI" at bounding box center [278, 359] width 120 height 25
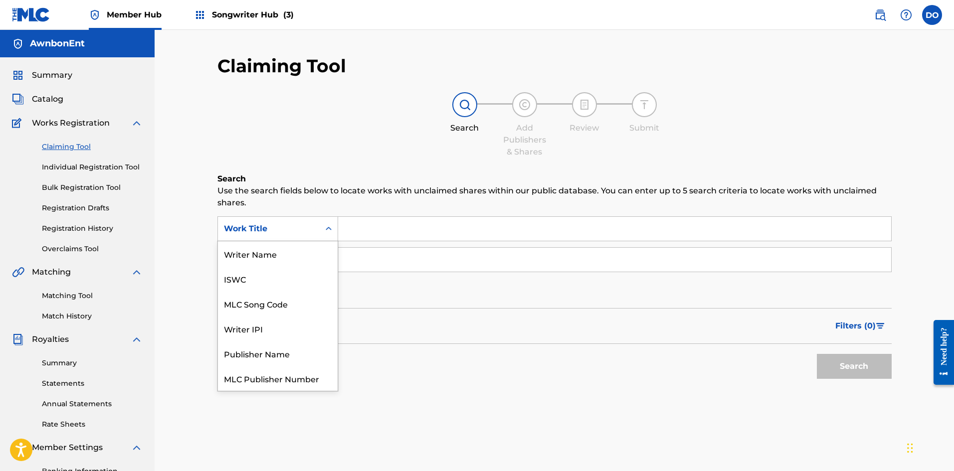
click at [330, 229] on icon "Search Form" at bounding box center [329, 228] width 6 height 3
click at [287, 331] on div "Publisher Name" at bounding box center [278, 328] width 120 height 25
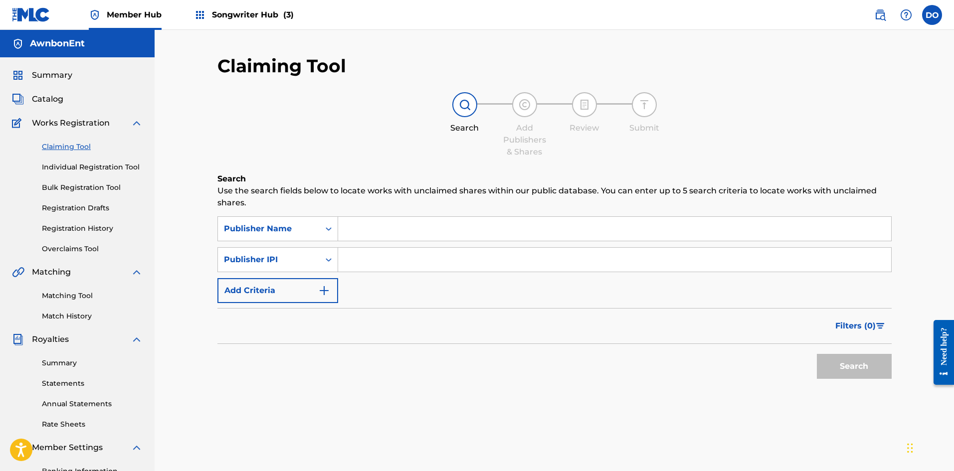
click at [373, 233] on input "Search Form" at bounding box center [614, 229] width 553 height 24
type input "AwnbonEnt"
paste input "1245183465"
type input "1245183465"
click at [867, 366] on button "Search" at bounding box center [854, 366] width 75 height 25
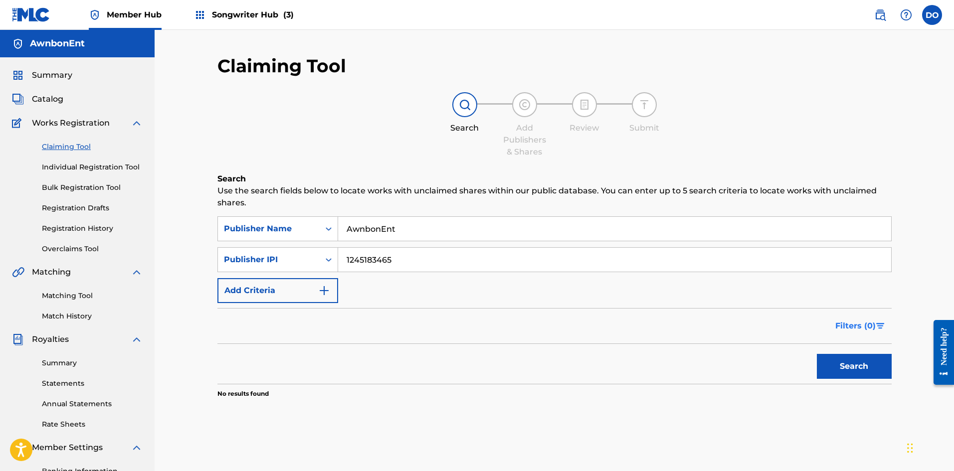
click at [874, 321] on span "Filters ( 0 )" at bounding box center [855, 326] width 40 height 12
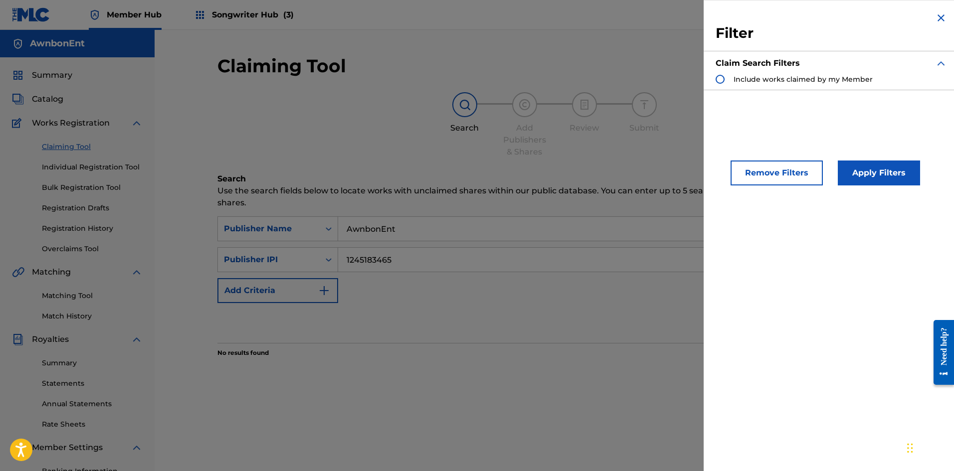
click at [719, 77] on div "Search Form" at bounding box center [719, 79] width 9 height 9
click at [872, 168] on button "Apply Filters" at bounding box center [879, 173] width 82 height 25
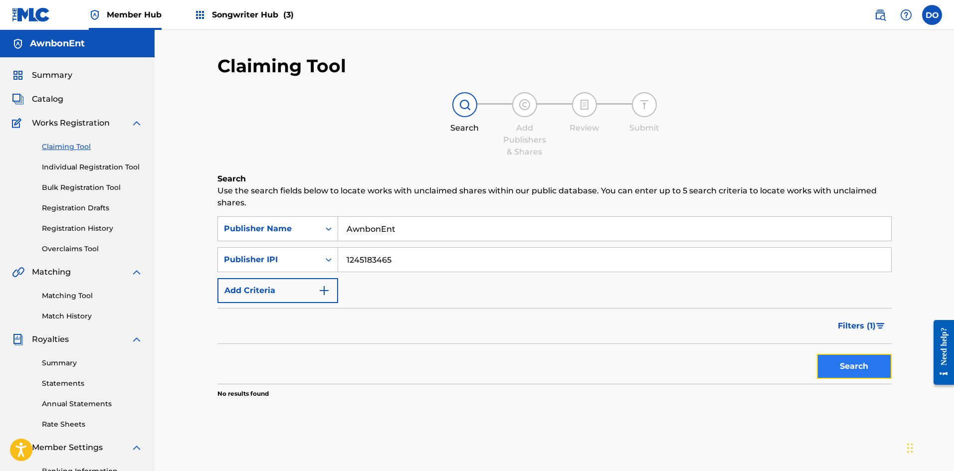
click at [850, 368] on button "Search" at bounding box center [854, 366] width 75 height 25
click at [321, 289] on img "Search Form" at bounding box center [324, 291] width 12 height 12
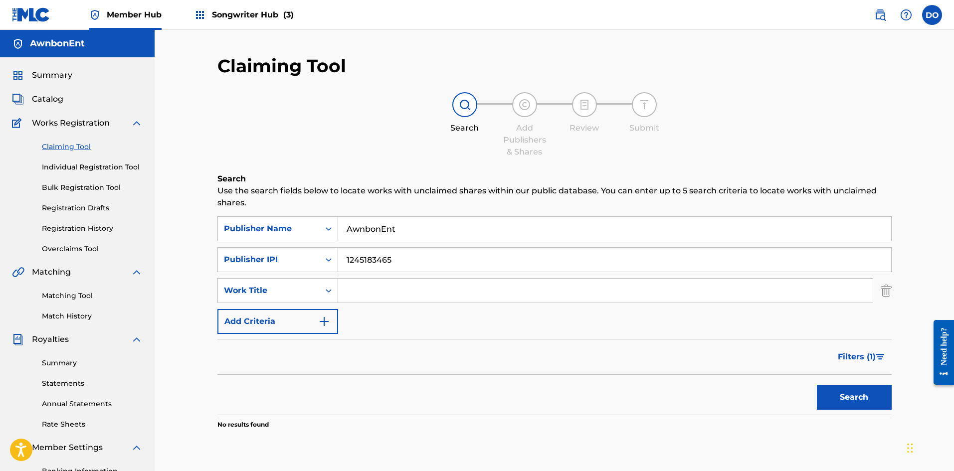
click at [364, 293] on input "Search Form" at bounding box center [605, 291] width 534 height 24
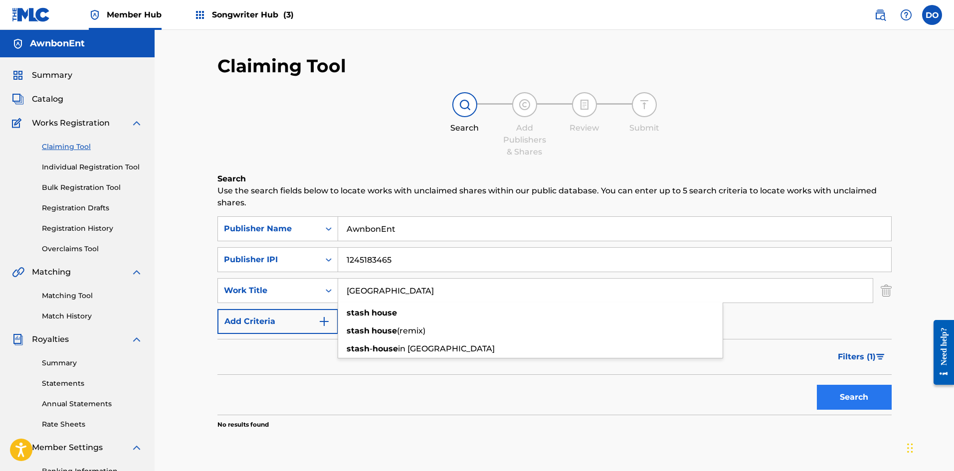
type input "[GEOGRAPHIC_DATA]"
click at [832, 404] on button "Search" at bounding box center [854, 397] width 75 height 25
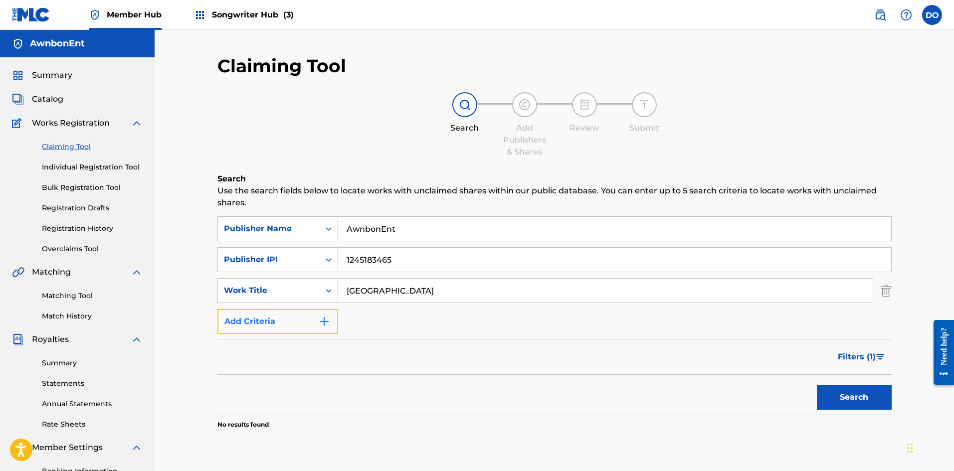
click at [327, 329] on button "Add Criteria" at bounding box center [277, 321] width 121 height 25
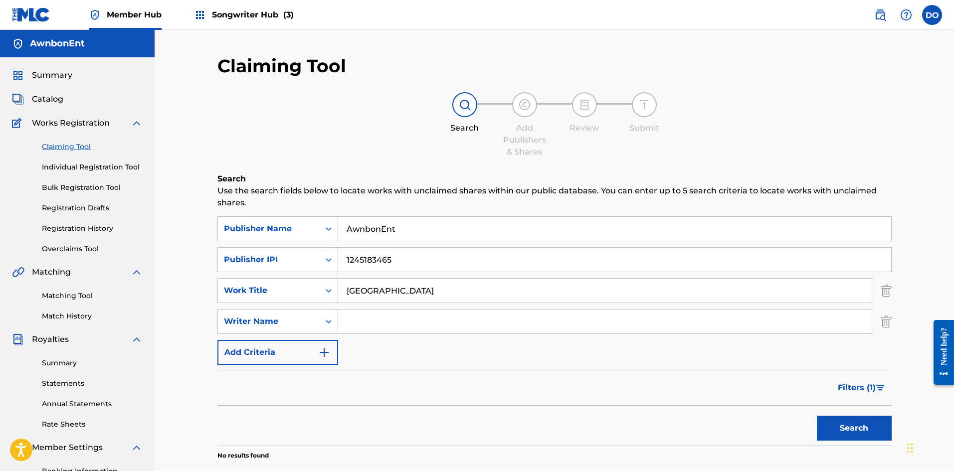
click at [362, 322] on input "Search Form" at bounding box center [605, 322] width 534 height 24
type input "[PERSON_NAME]"
click at [833, 430] on button "Search" at bounding box center [854, 428] width 75 height 25
click at [325, 349] on img "Search Form" at bounding box center [324, 353] width 12 height 12
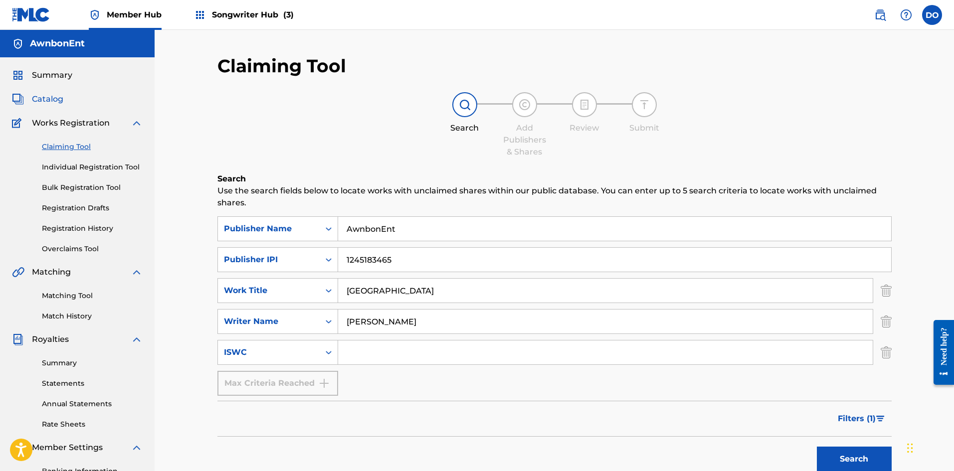
click at [52, 97] on span "Catalog" at bounding box center [47, 99] width 31 height 12
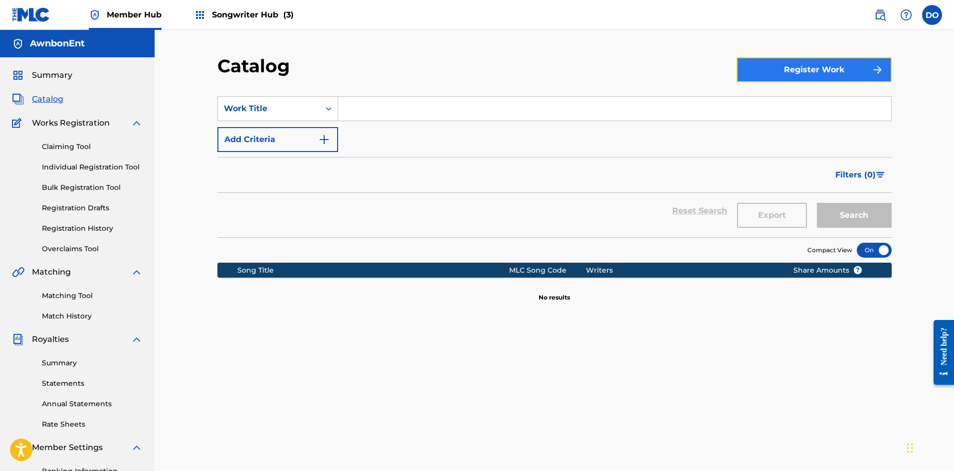
click at [789, 70] on button "Register Work" at bounding box center [813, 69] width 155 height 25
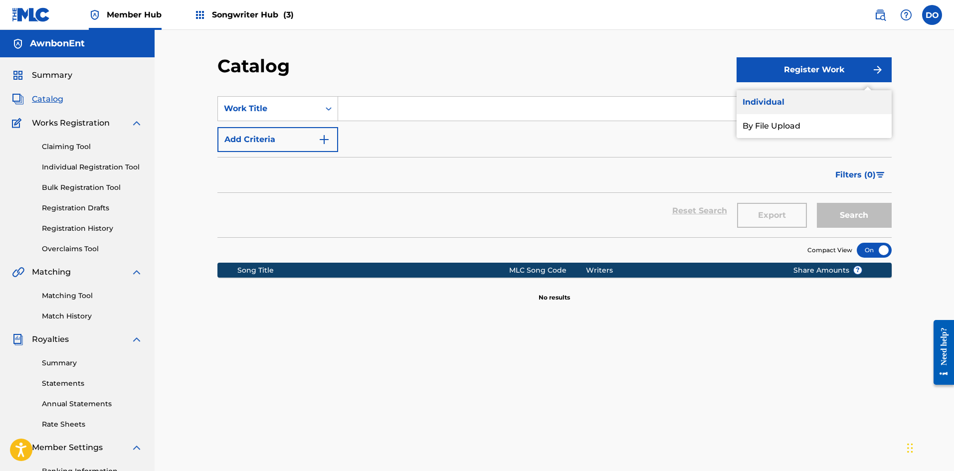
click at [763, 98] on link "Individual" at bounding box center [813, 102] width 155 height 24
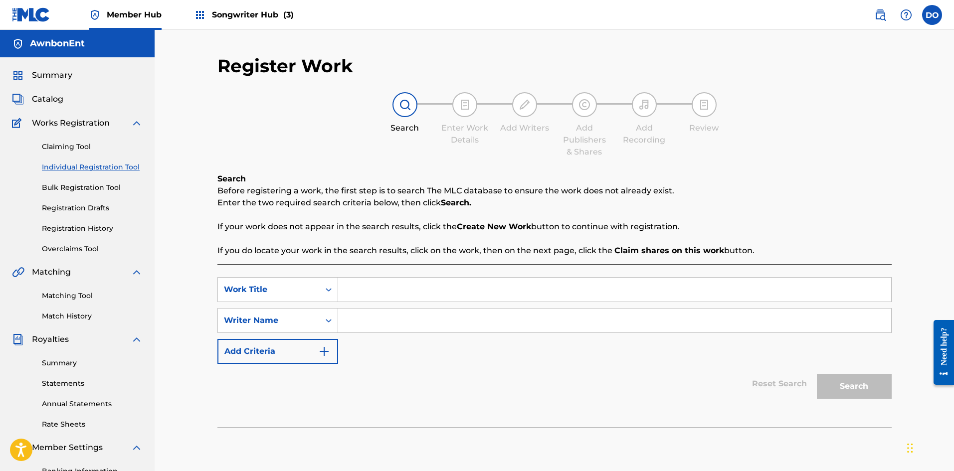
click at [370, 291] on input "Search Form" at bounding box center [614, 290] width 553 height 24
type input "[GEOGRAPHIC_DATA]"
click at [389, 317] on input "Search Form" at bounding box center [614, 321] width 553 height 24
type input "[PERSON_NAME]"
click at [838, 389] on button "Search" at bounding box center [854, 386] width 75 height 25
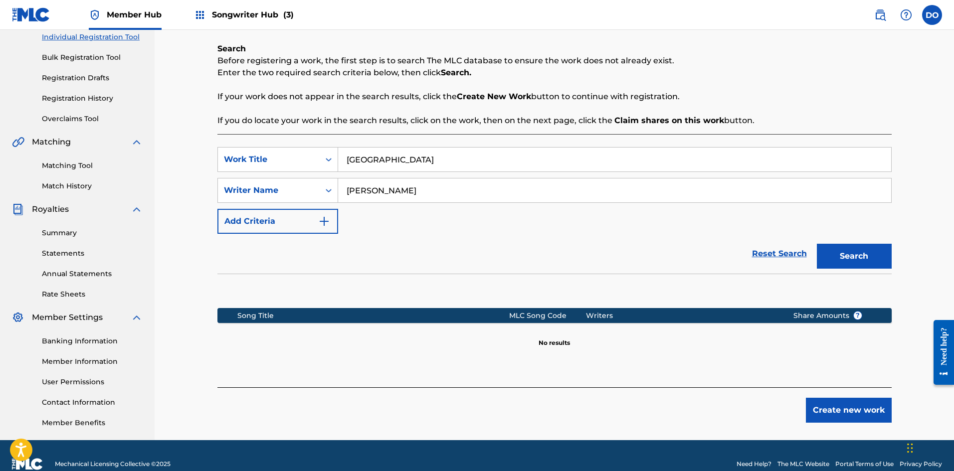
scroll to position [147, 0]
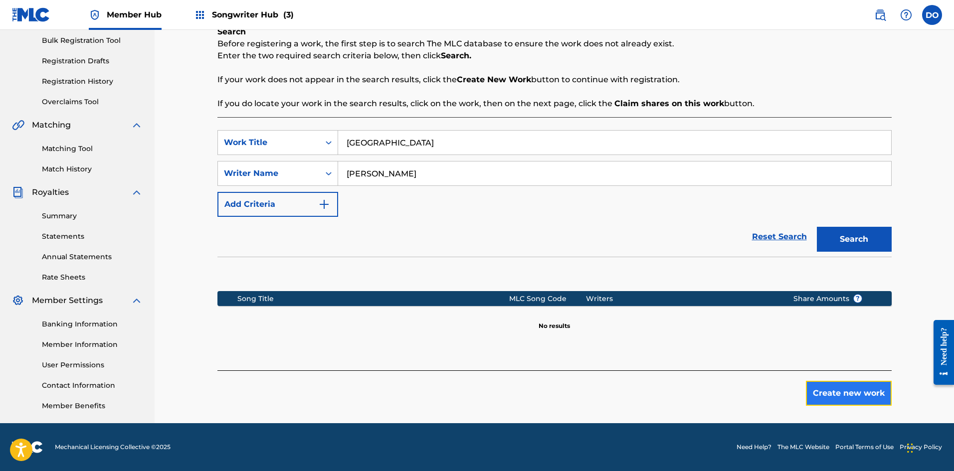
click at [818, 394] on button "Create new work" at bounding box center [849, 393] width 86 height 25
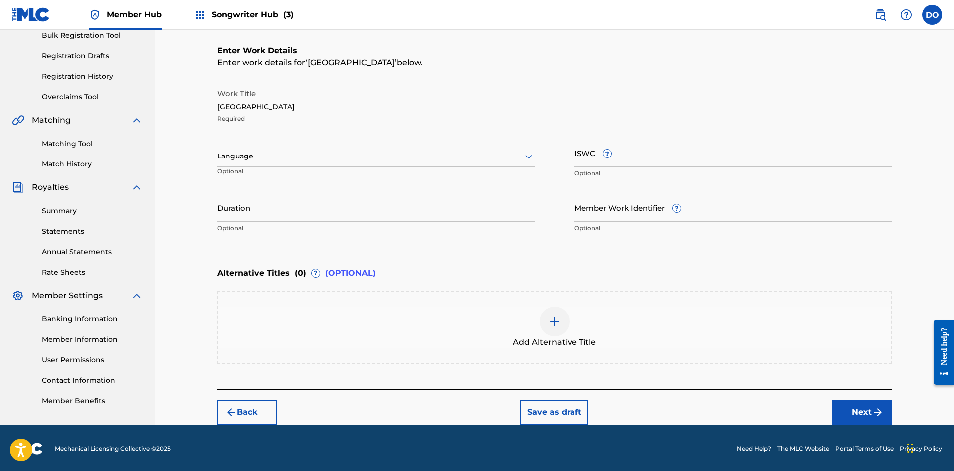
scroll to position [154, 0]
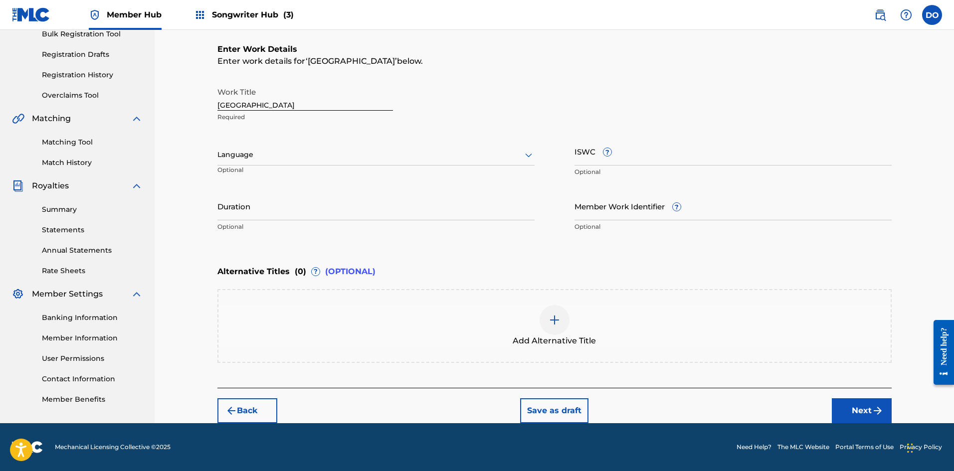
click at [251, 152] on div at bounding box center [375, 155] width 317 height 12
click at [257, 175] on div "English" at bounding box center [376, 177] width 316 height 22
click at [626, 160] on input "ISWC ?" at bounding box center [732, 151] width 317 height 28
type input "t"
type input "T"
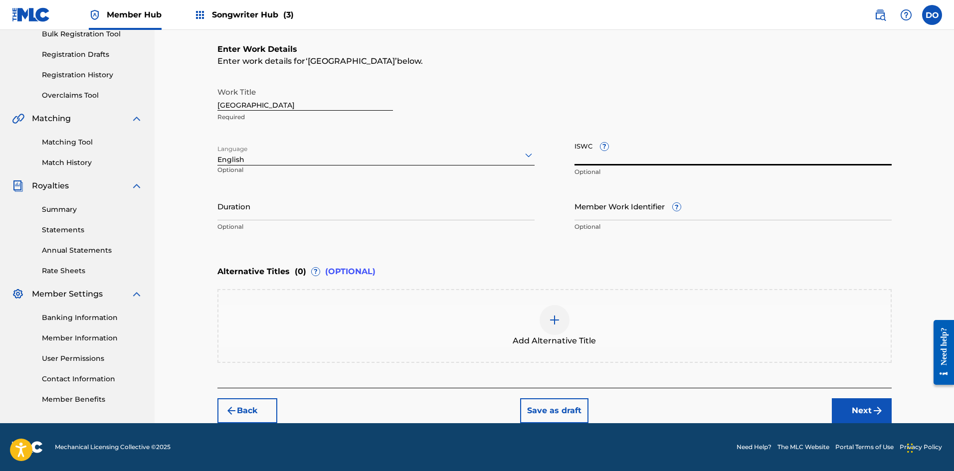
paste input "T3287008071"
type input "T3287008071"
click at [599, 216] on input "Member Work Identifier ?" at bounding box center [732, 206] width 317 height 28
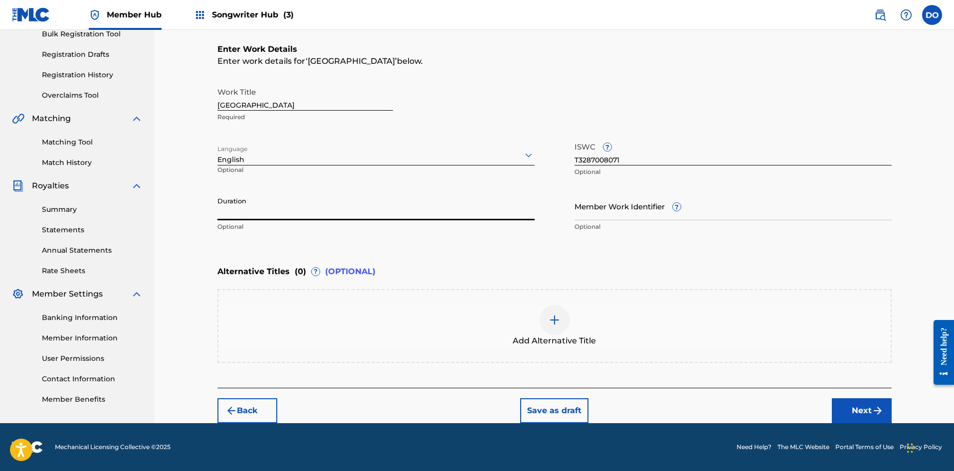
click at [290, 216] on input "Duration" at bounding box center [375, 206] width 317 height 28
type input "04:59"
click at [855, 413] on button "Next" at bounding box center [862, 410] width 60 height 25
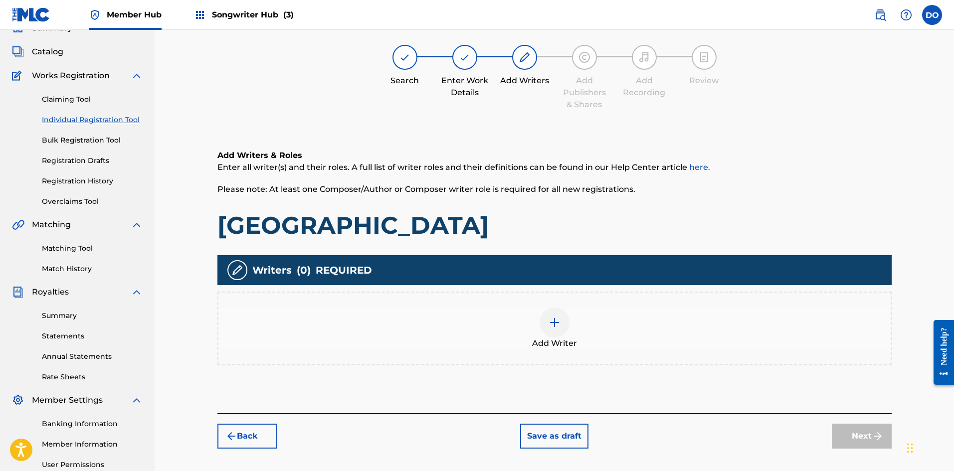
scroll to position [45, 0]
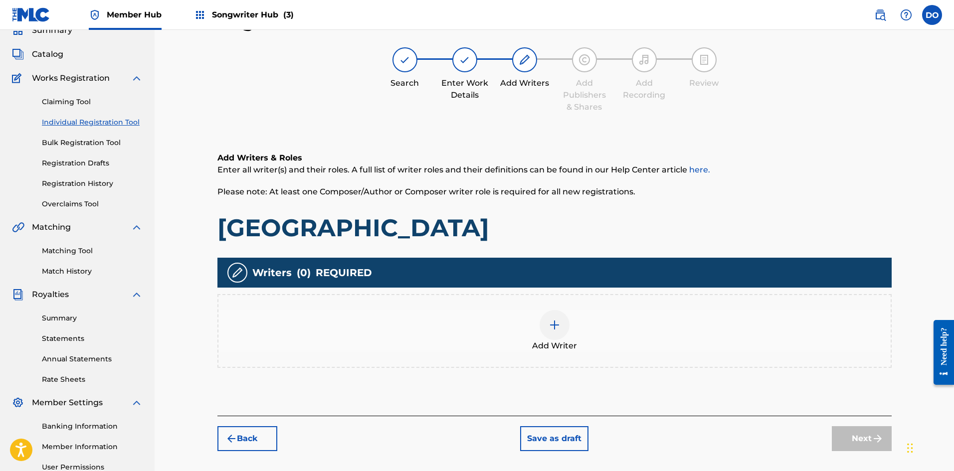
click at [554, 320] on img at bounding box center [554, 325] width 12 height 12
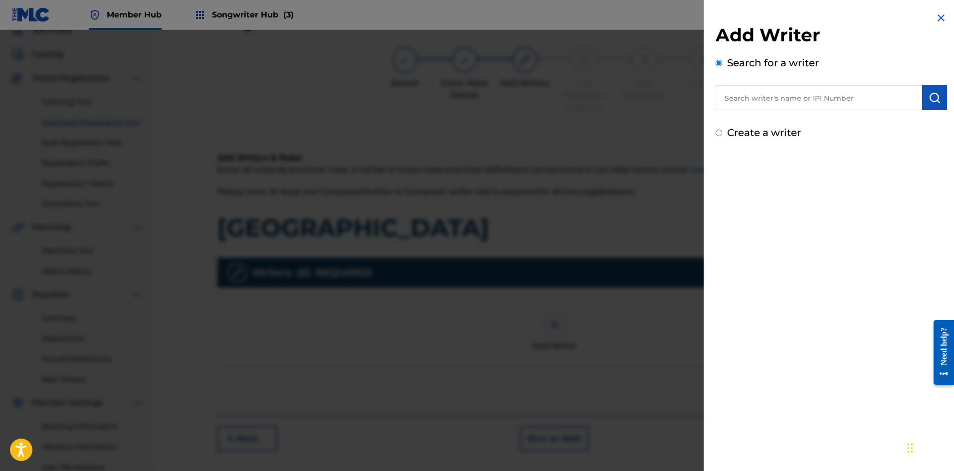
click at [786, 102] on input "text" at bounding box center [818, 97] width 206 height 25
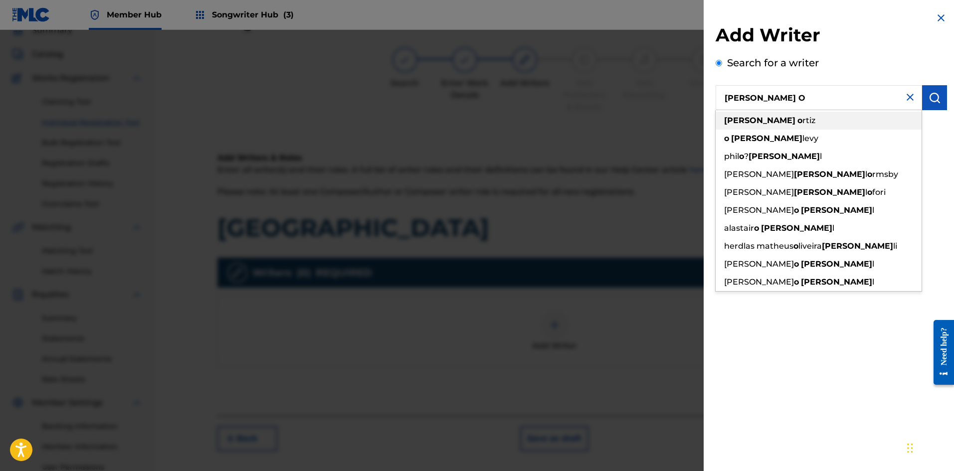
click at [772, 124] on div "[PERSON_NAME]" at bounding box center [818, 121] width 206 height 18
type input "[PERSON_NAME]"
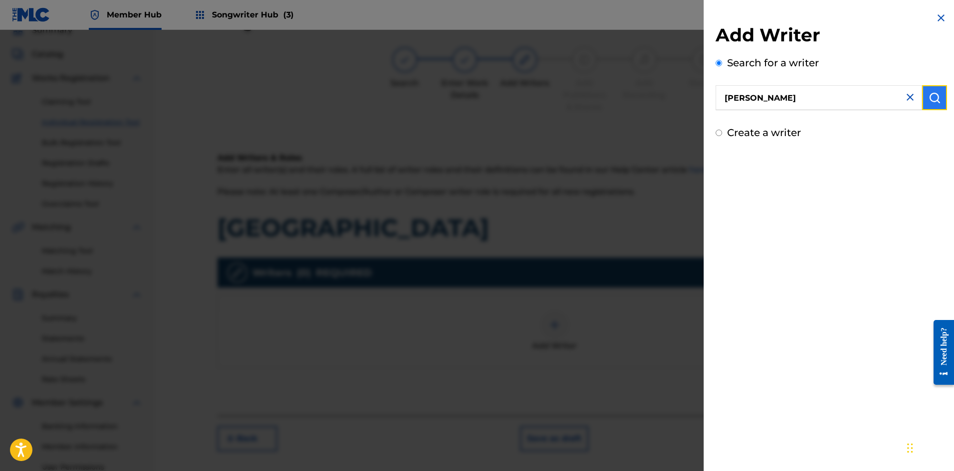
click at [932, 102] on img "submit" at bounding box center [934, 98] width 12 height 12
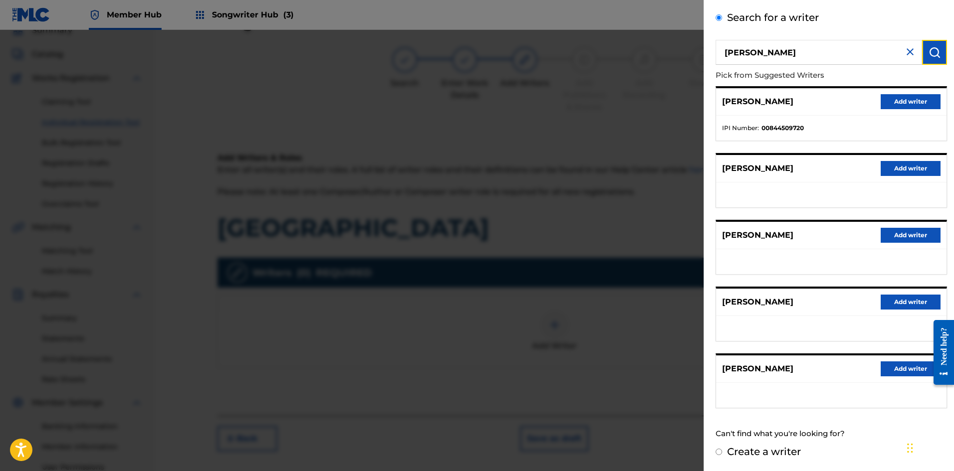
scroll to position [95, 0]
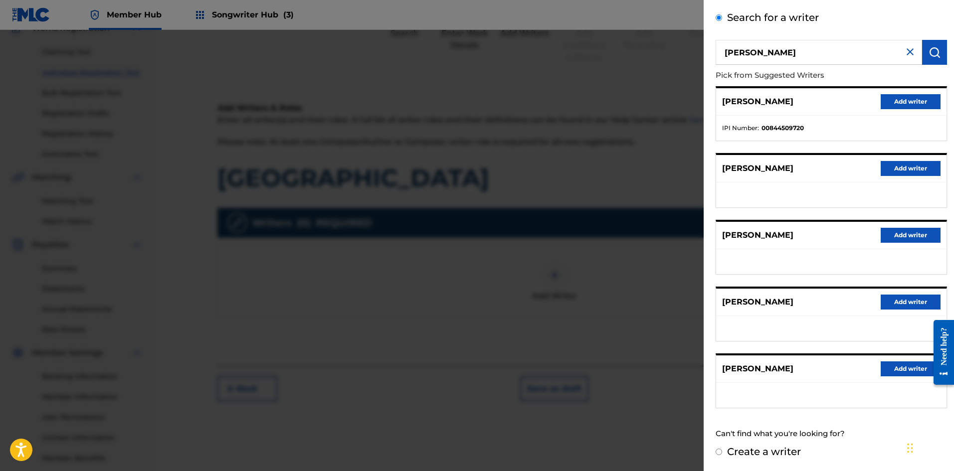
click at [806, 380] on div "[PERSON_NAME] Add writer" at bounding box center [831, 368] width 230 height 27
click at [880, 370] on button "Add writer" at bounding box center [910, 368] width 60 height 15
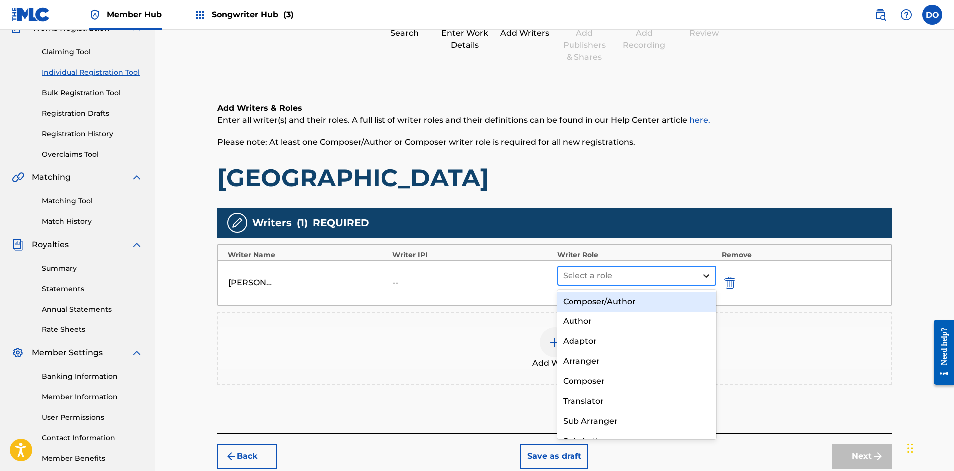
click at [705, 275] on icon at bounding box center [706, 275] width 6 height 3
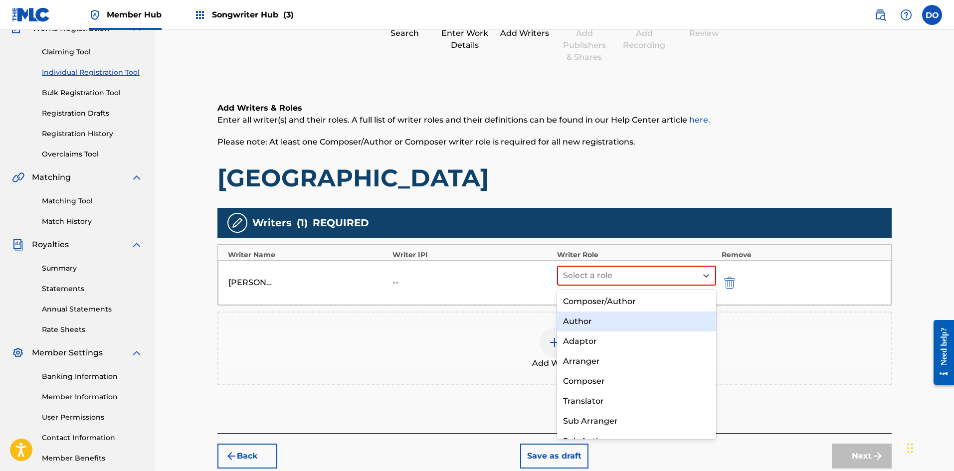
click at [598, 320] on div "Author" at bounding box center [637, 322] width 160 height 20
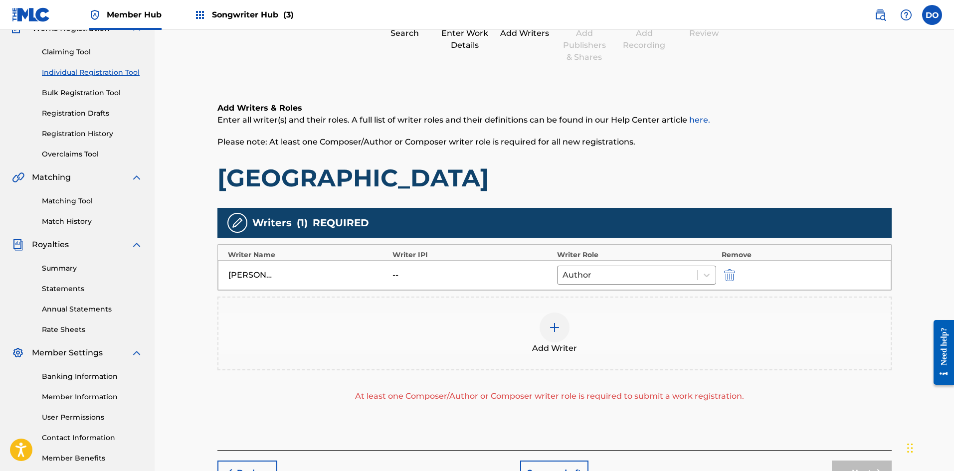
click at [400, 276] on div "--" at bounding box center [414, 275] width 45 height 12
click at [462, 275] on div "--" at bounding box center [472, 275] width 160 height 12
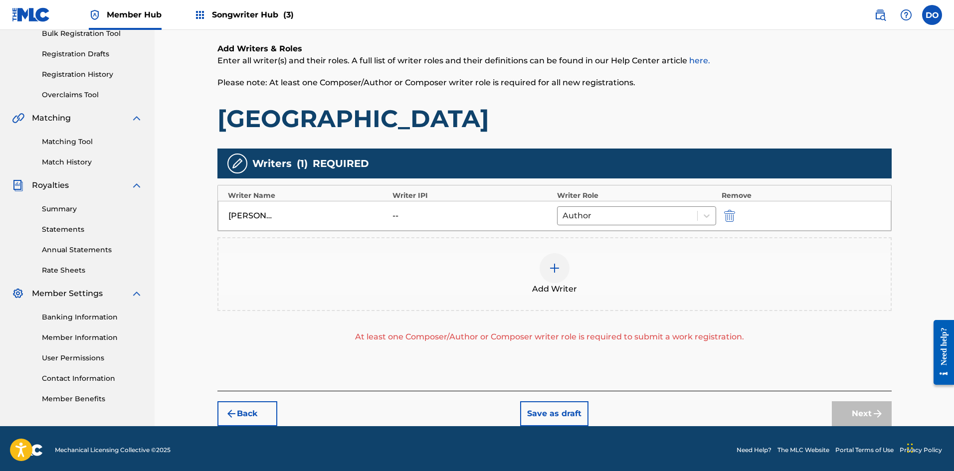
scroll to position [157, 0]
